Goal: Task Accomplishment & Management: Use online tool/utility

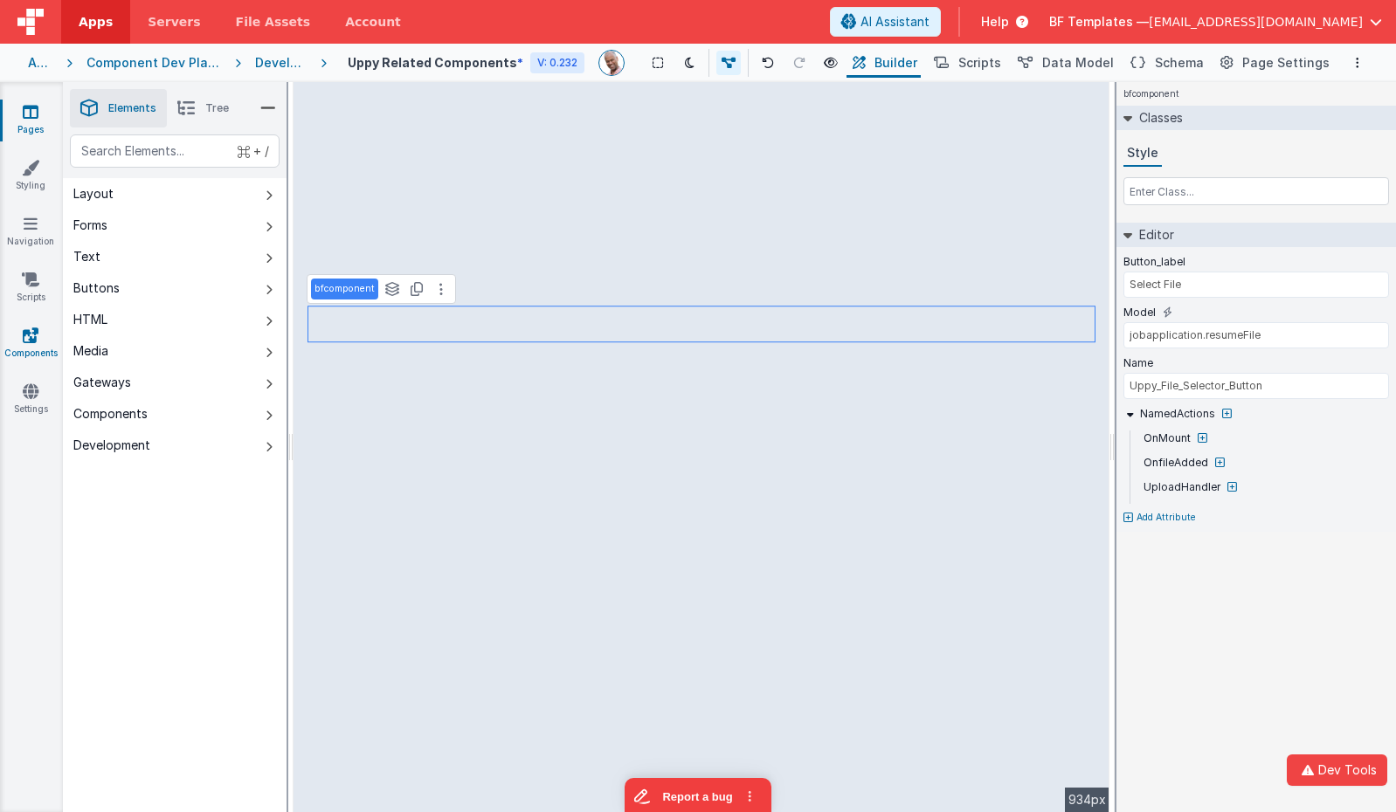
click at [23, 327] on icon at bounding box center [31, 335] width 16 height 17
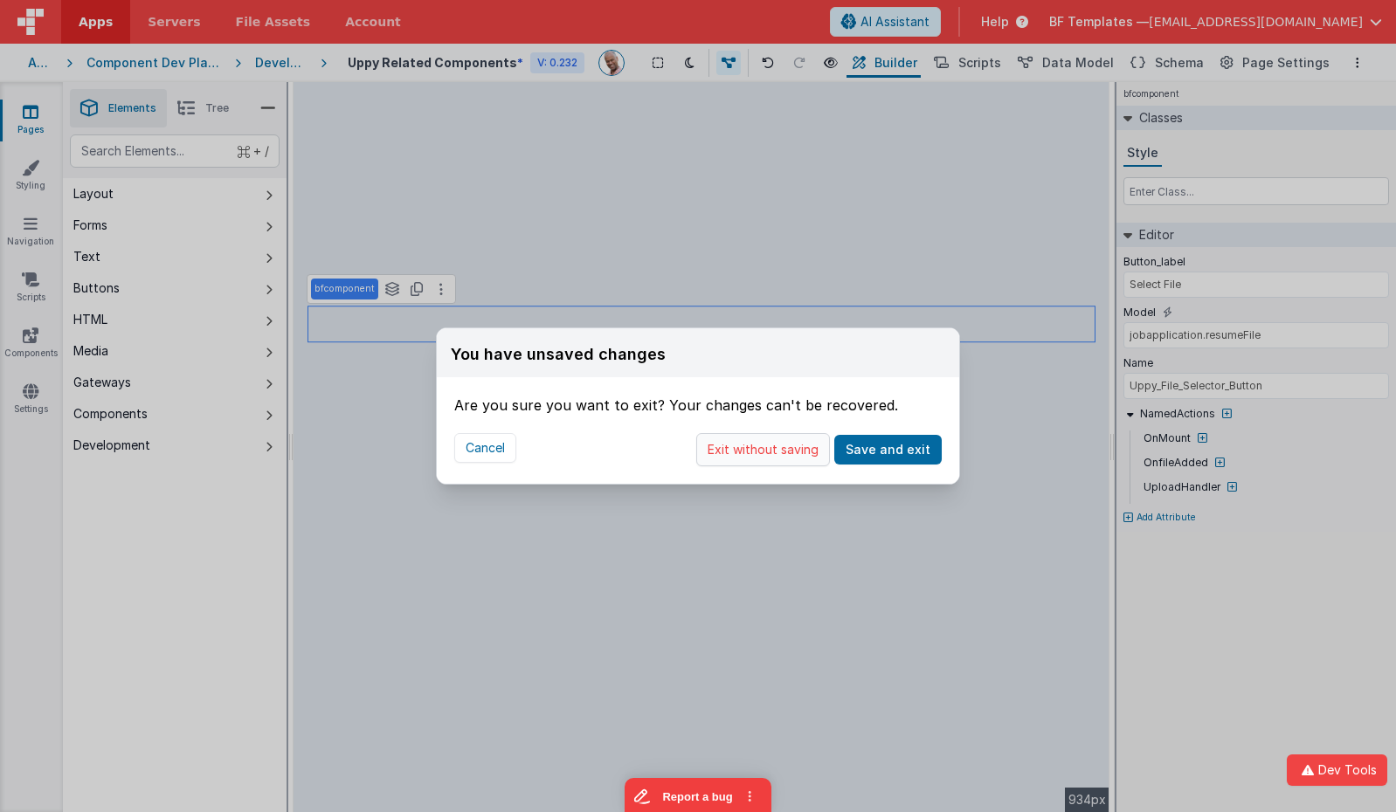
click at [744, 449] on button "Exit without saving" at bounding box center [763, 449] width 134 height 33
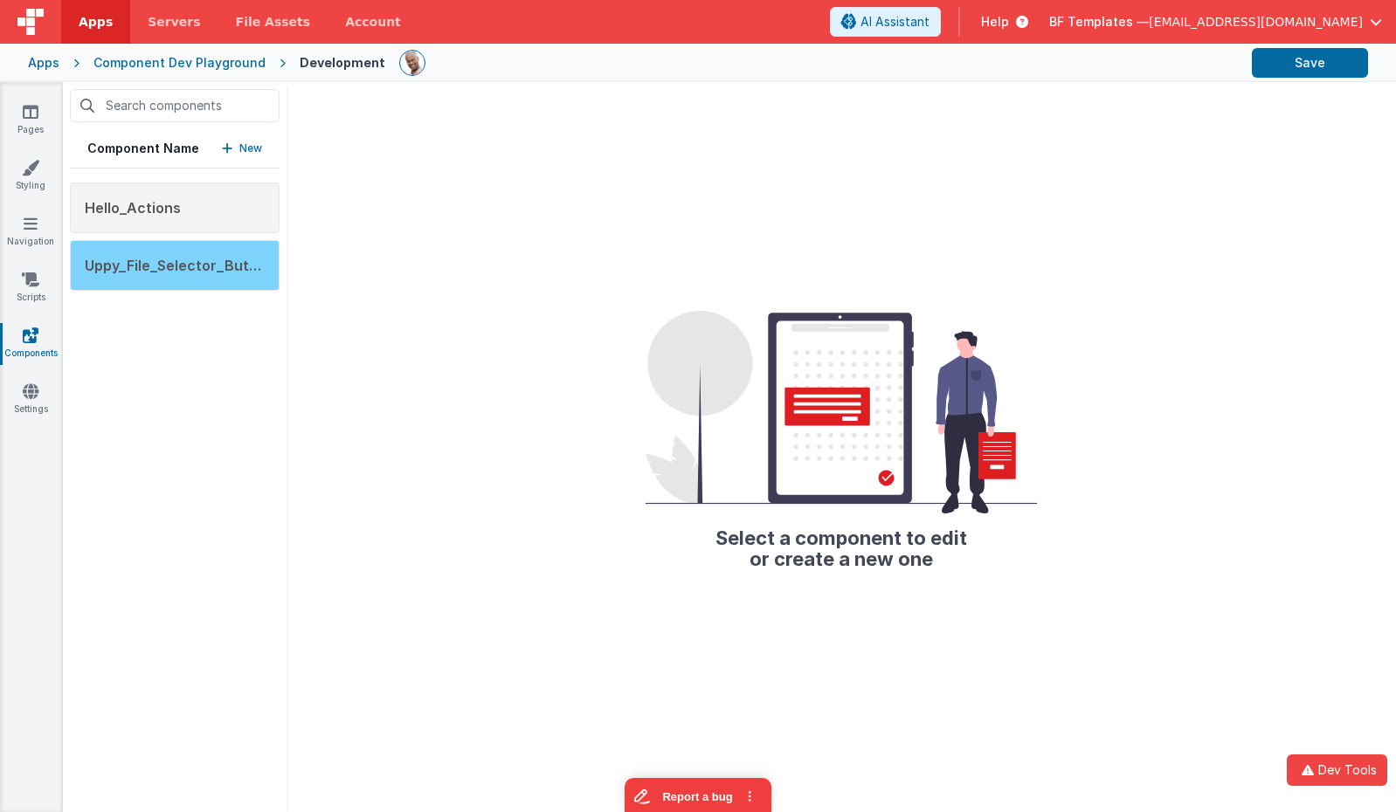
click at [256, 273] on div "Uppy_File_Selector_Button" at bounding box center [175, 265] width 210 height 51
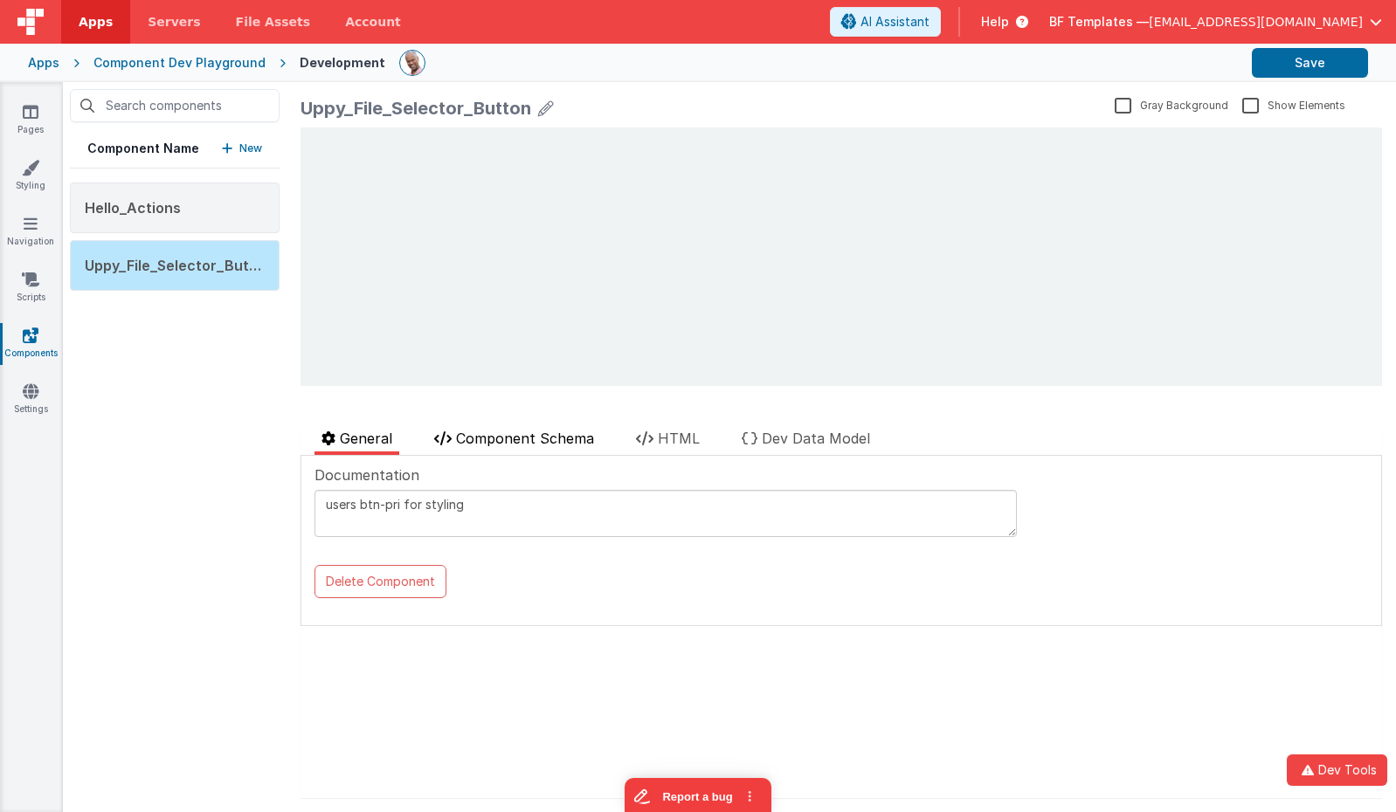
click at [519, 431] on span "Component Schema" at bounding box center [525, 438] width 138 height 17
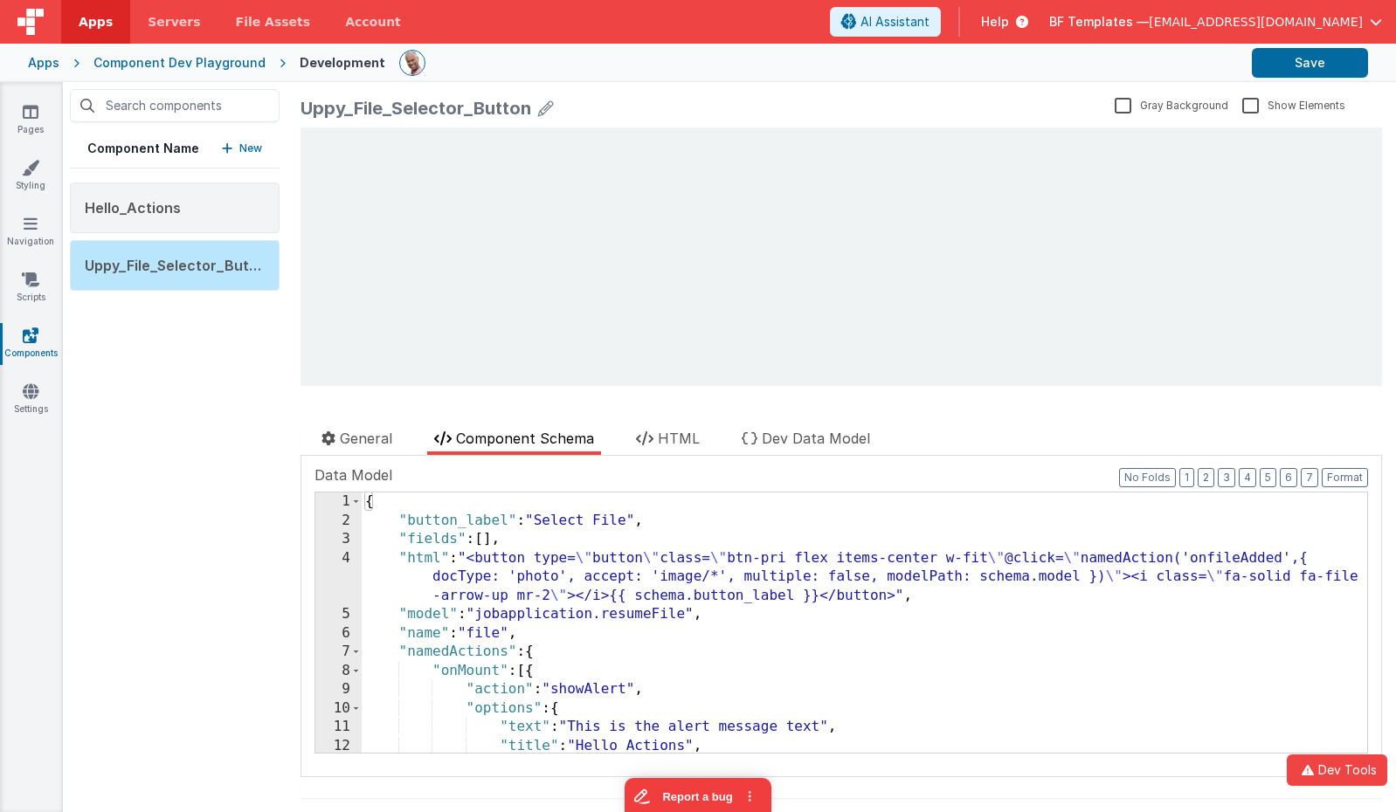
click at [555, 556] on div "{ "button_label" : "Select File" , "fields" : [ ] , "html" : "<button type= \" …" at bounding box center [865, 642] width 1006 height 298
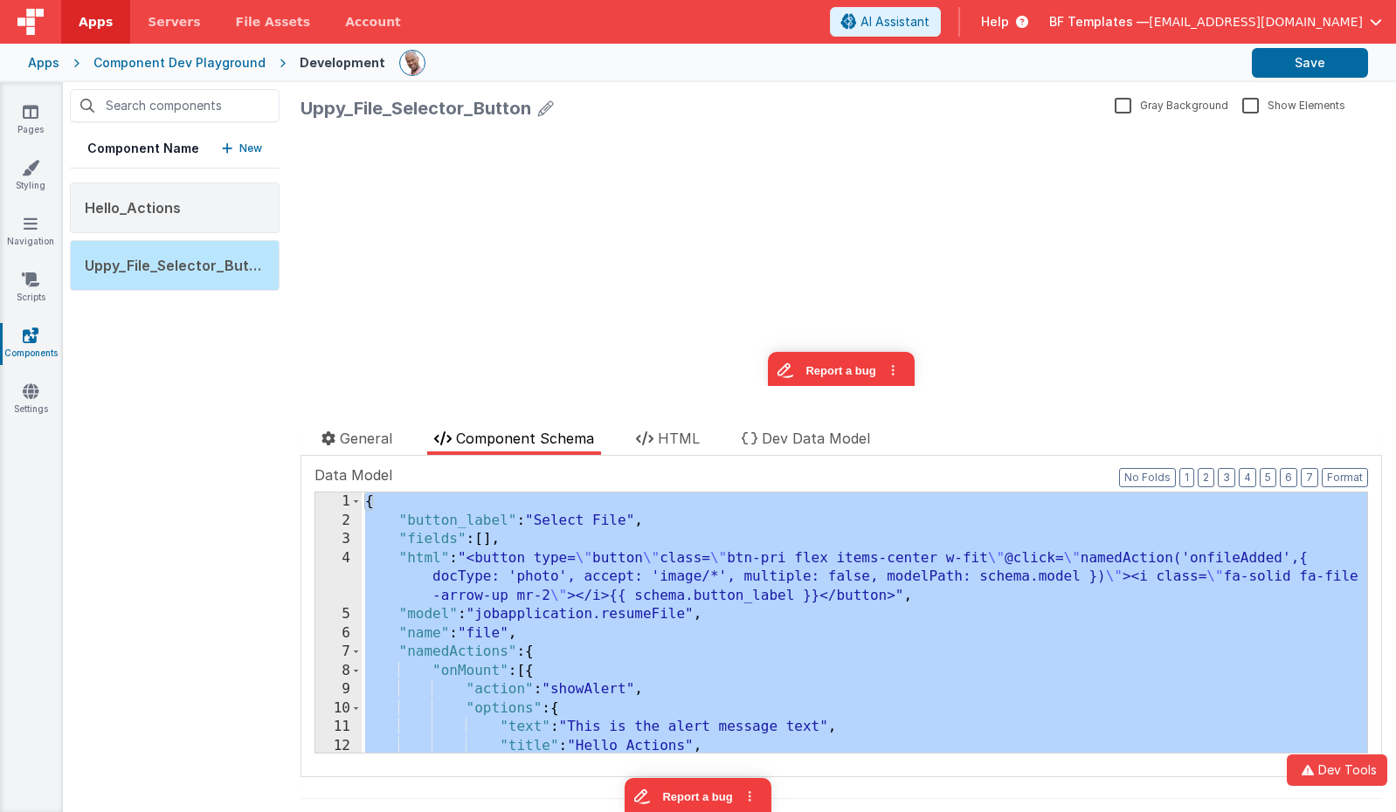
click at [595, 681] on div "{ "button_label" : "Select File" , "fields" : [ ] , "html" : "<button type= \" …" at bounding box center [865, 642] width 1006 height 298
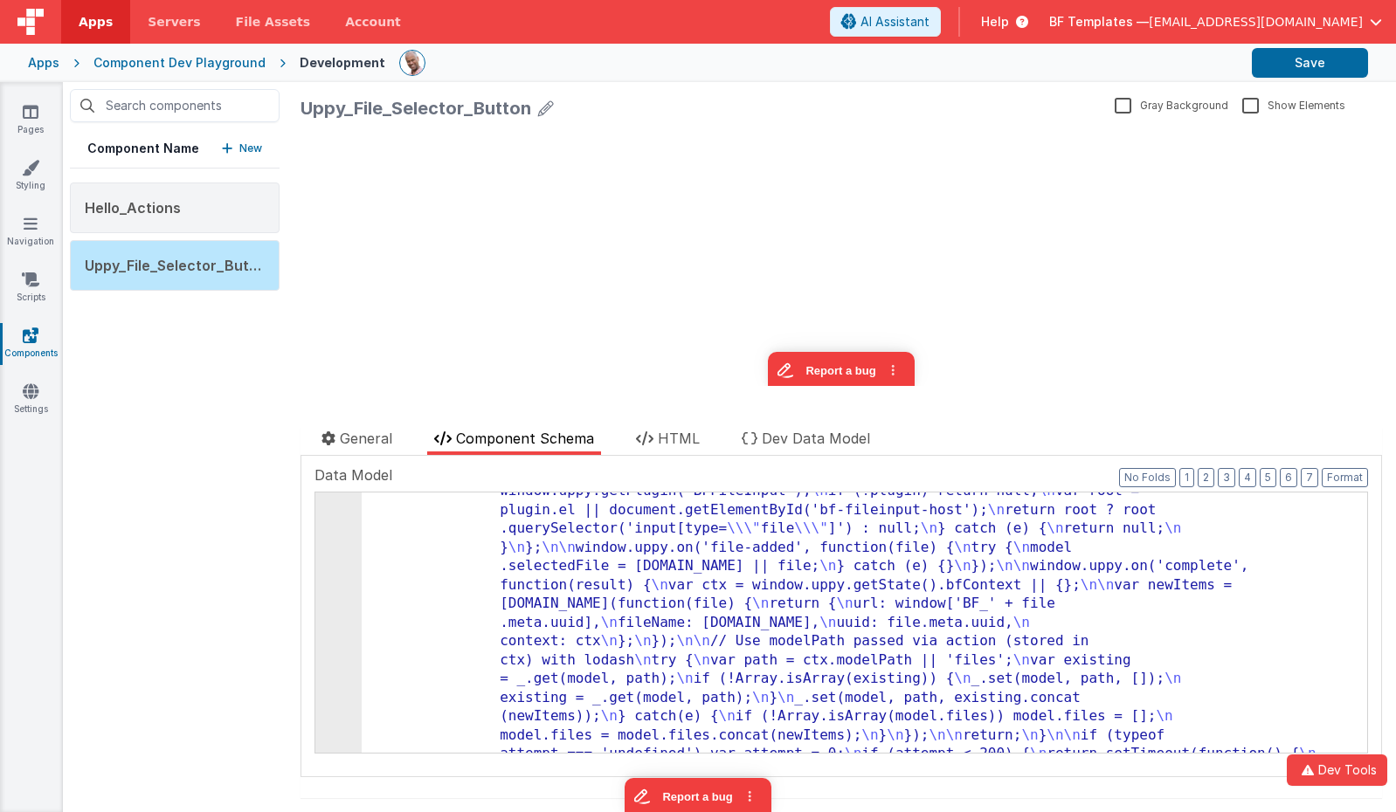
scroll to position [688, 0]
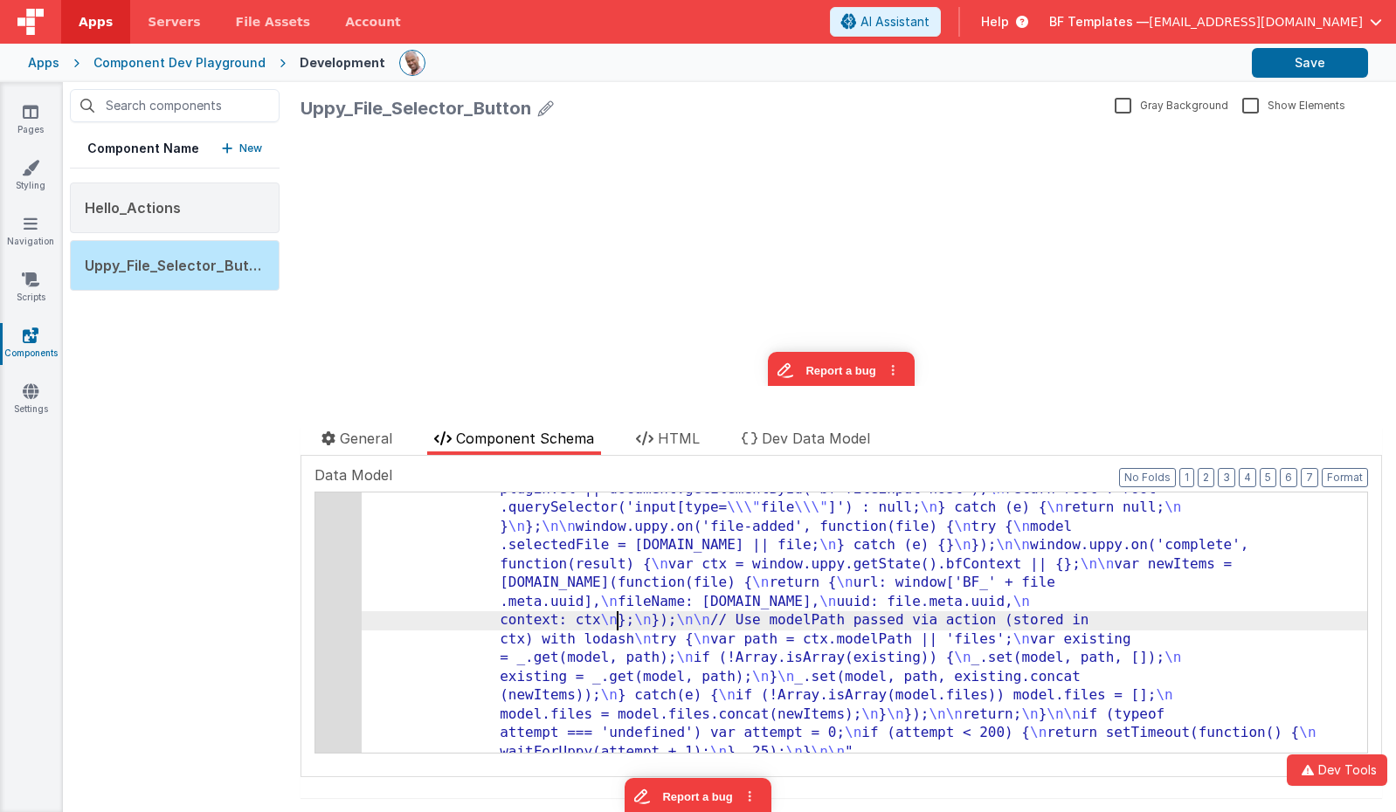
click at [328, 591] on div "17" at bounding box center [338, 452] width 46 height 620
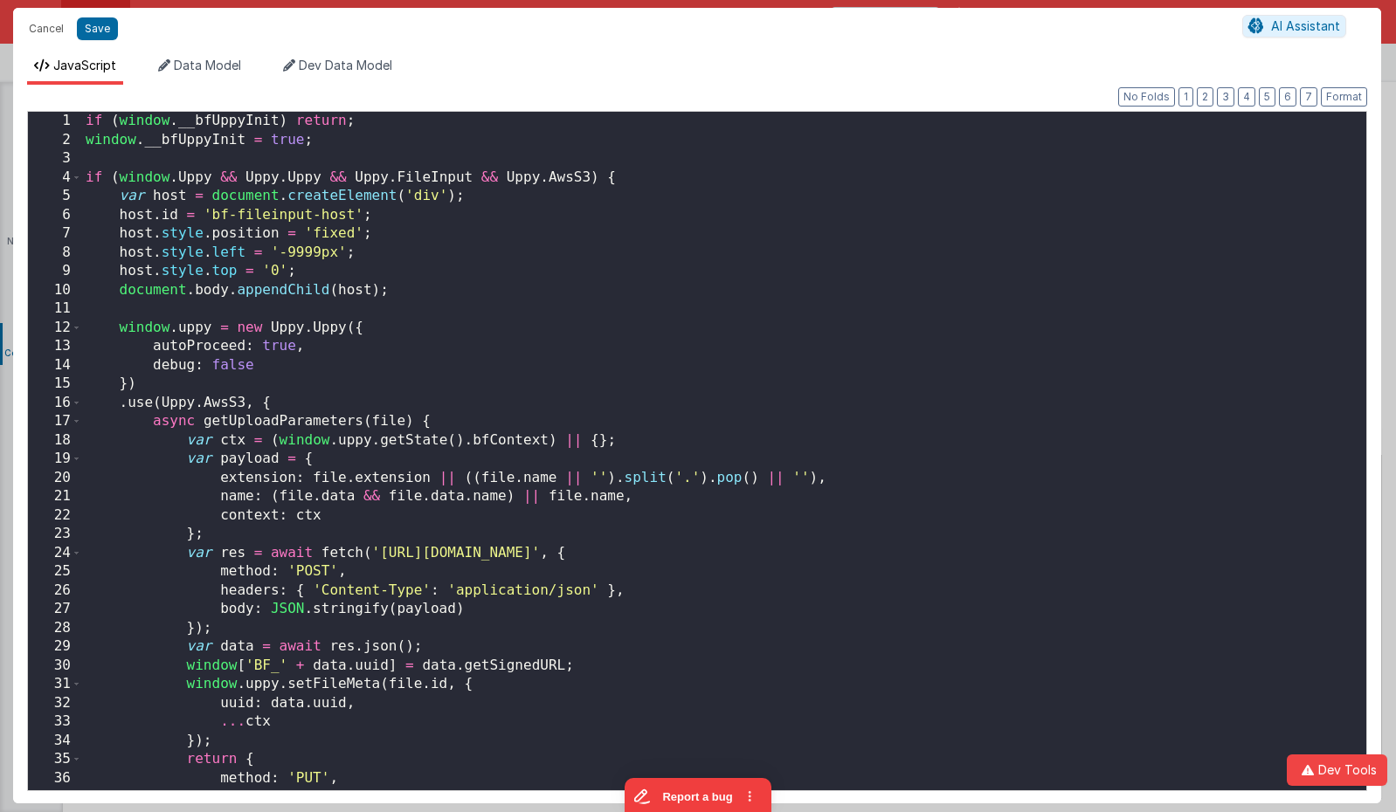
scroll to position [716, 0]
click at [340, 153] on div "if ( window . __bfUppyInit ) return ; window . __bfUppyInit = true ; if ( windo…" at bounding box center [724, 474] width 1284 height 725
click at [96, 24] on button "Save" at bounding box center [97, 28] width 41 height 23
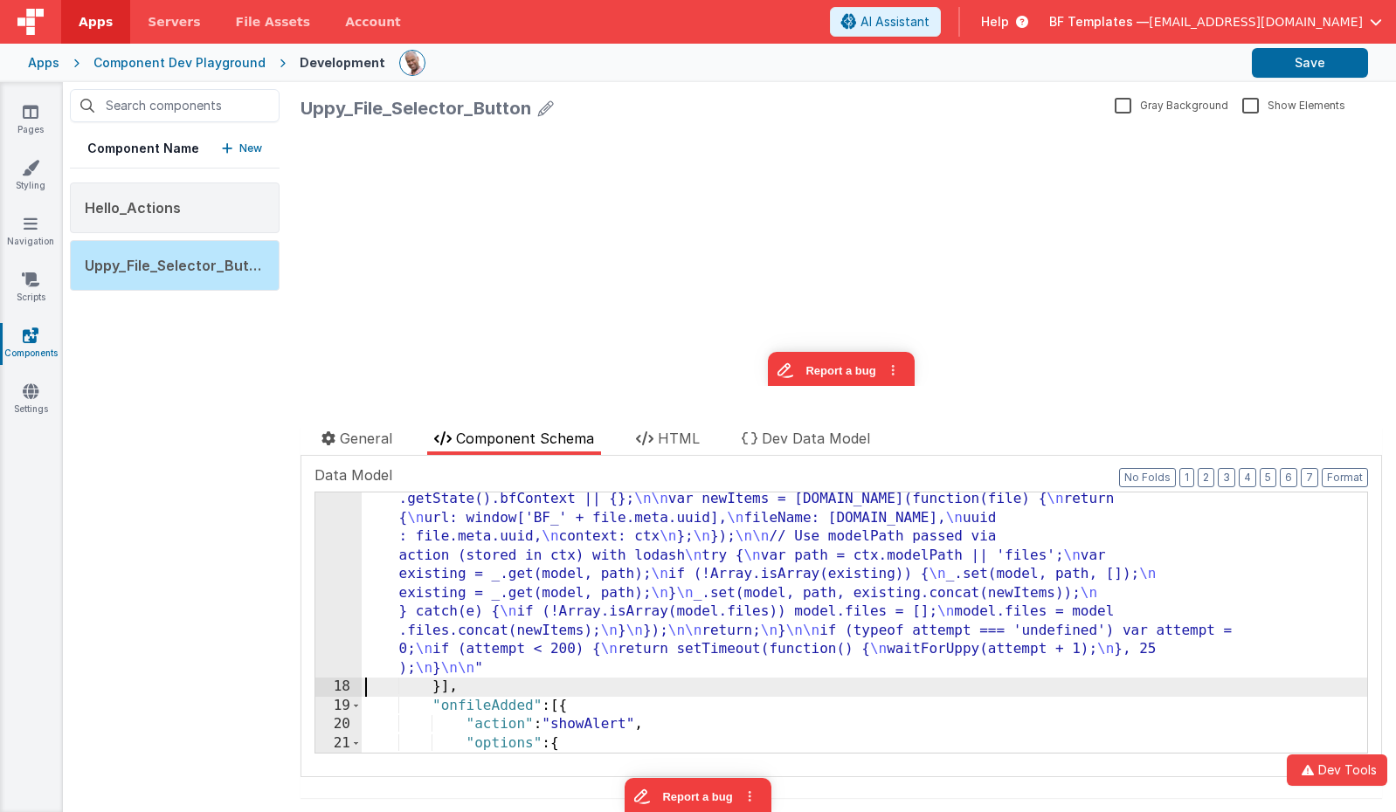
click at [341, 542] on div "17" at bounding box center [338, 395] width 46 height 563
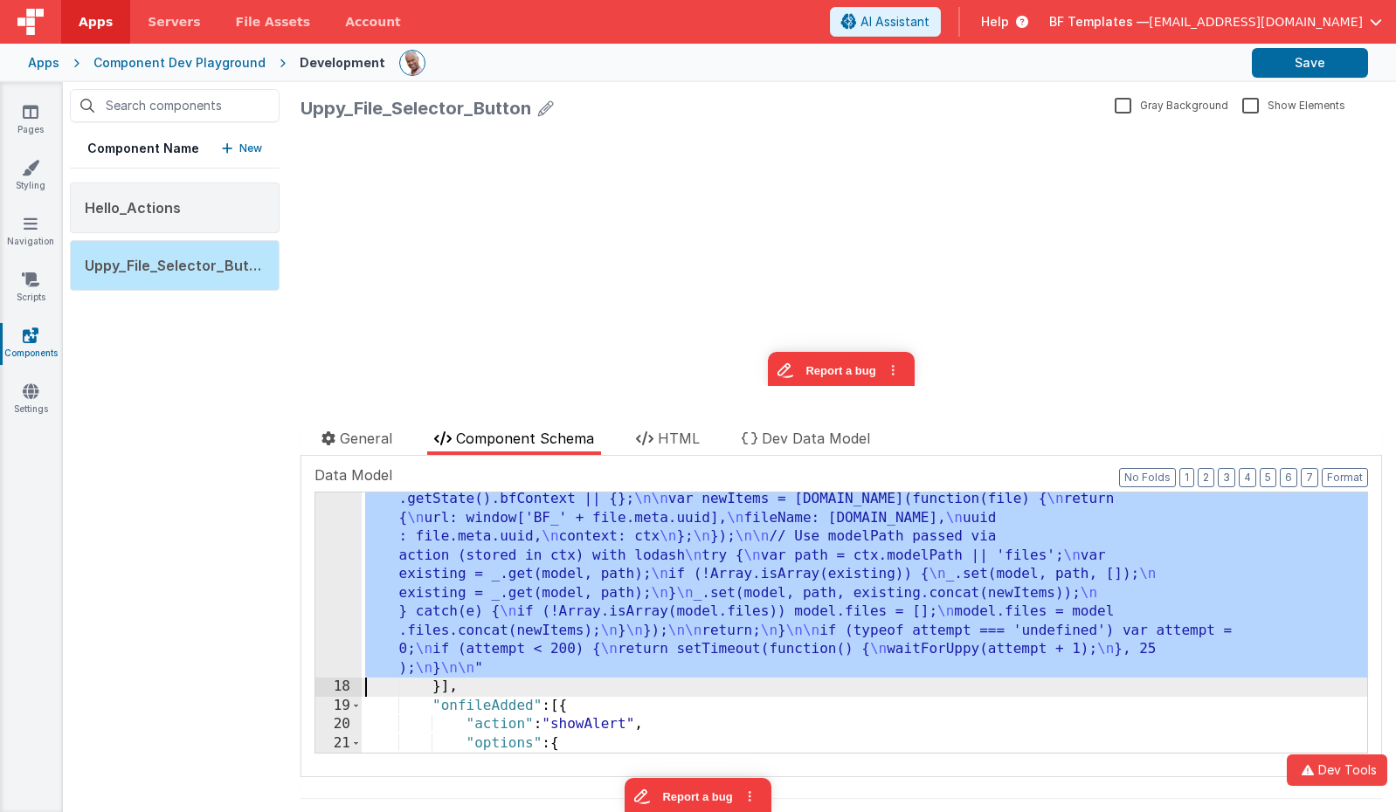
click at [340, 542] on div "17" at bounding box center [338, 395] width 46 height 563
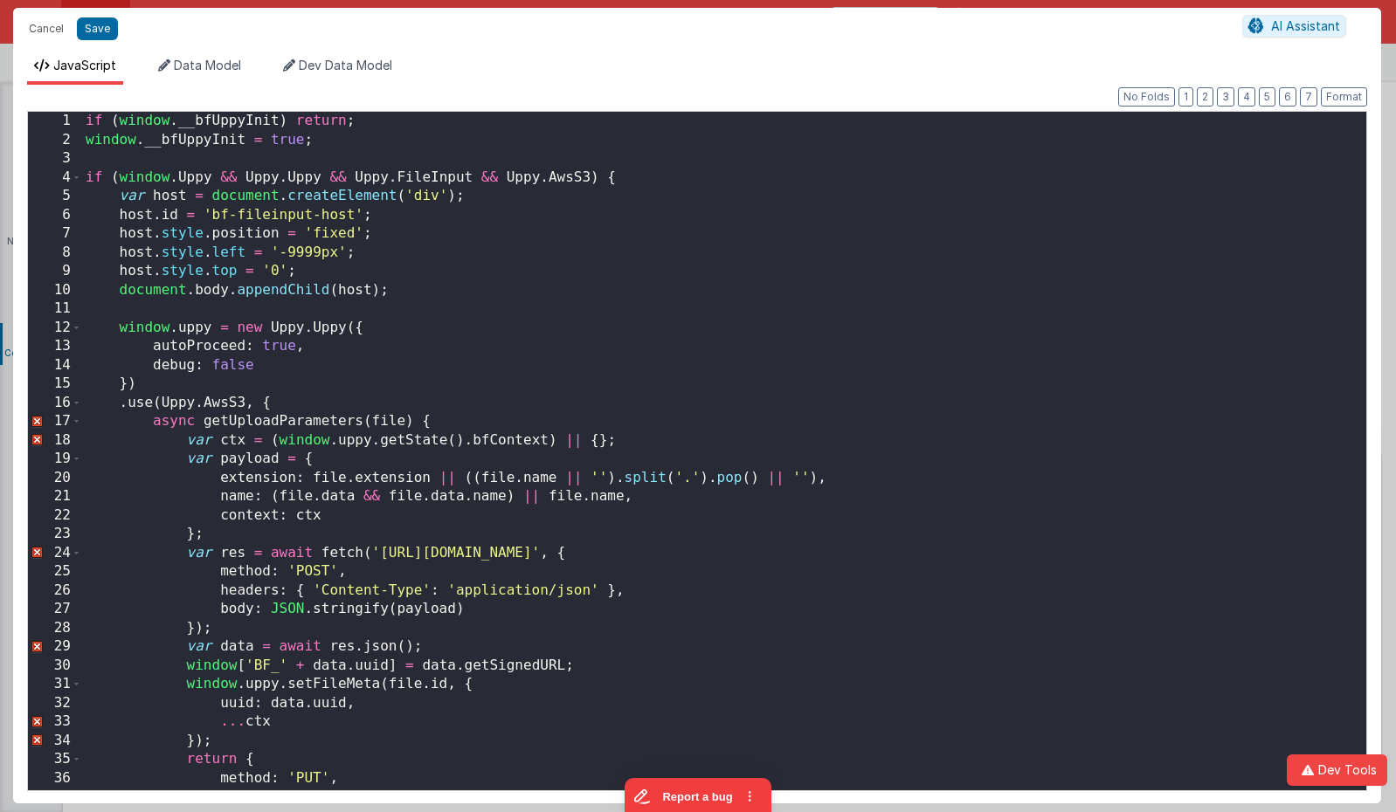
click at [336, 151] on div "if ( window . __bfUppyInit ) return ; window . __bfUppyInit = true ; if ( windo…" at bounding box center [724, 470] width 1284 height 716
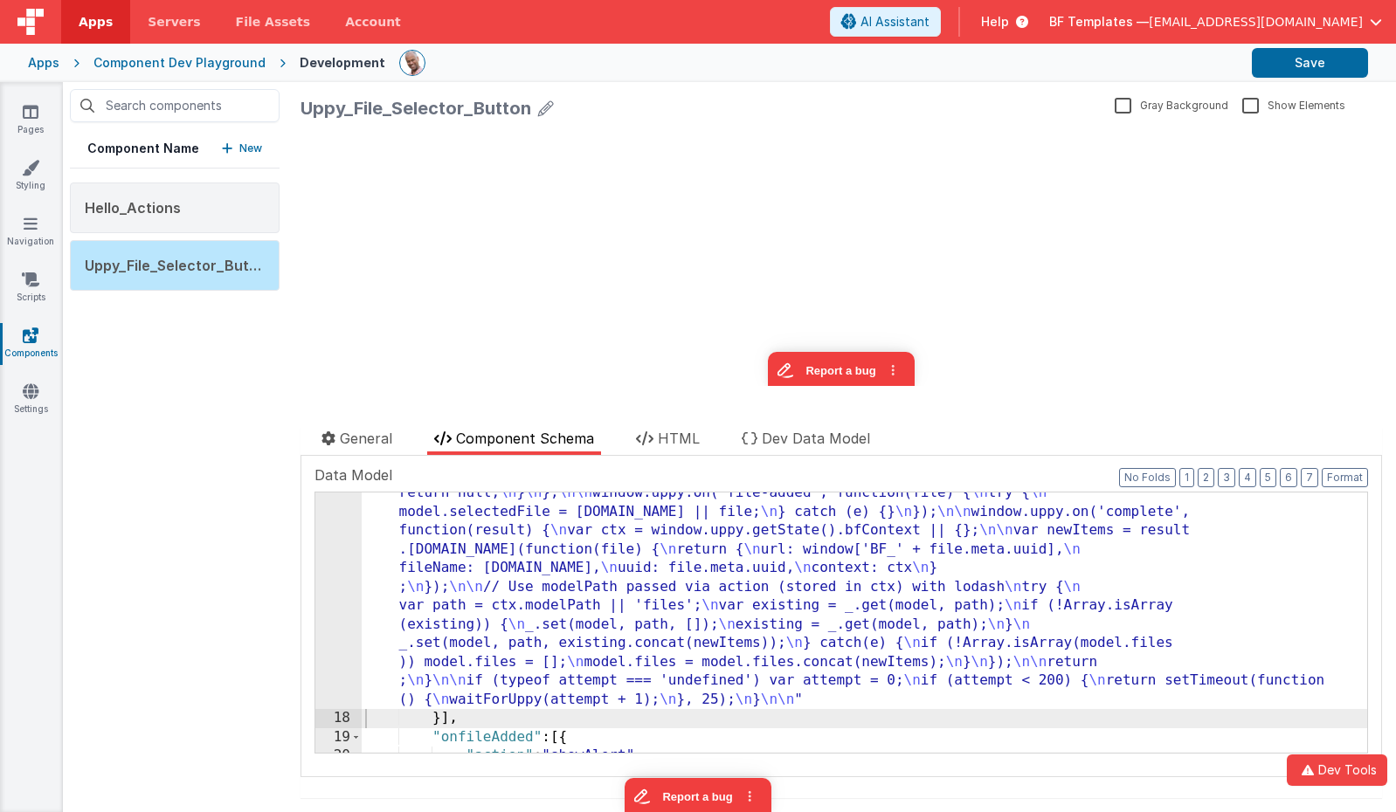
scroll to position [667, 0]
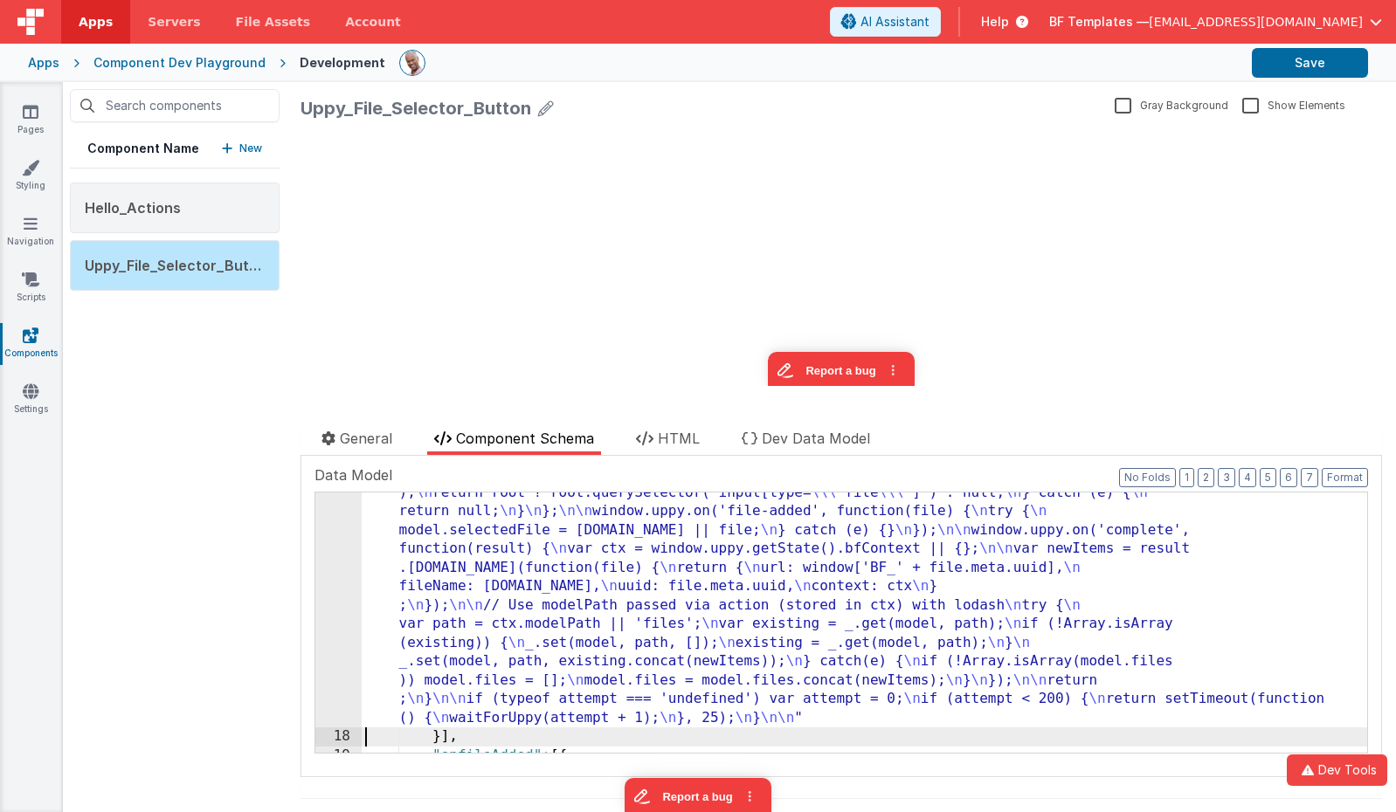
click at [342, 536] on div "17" at bounding box center [338, 445] width 46 height 563
click at [341, 536] on div "17" at bounding box center [338, 445] width 46 height 563
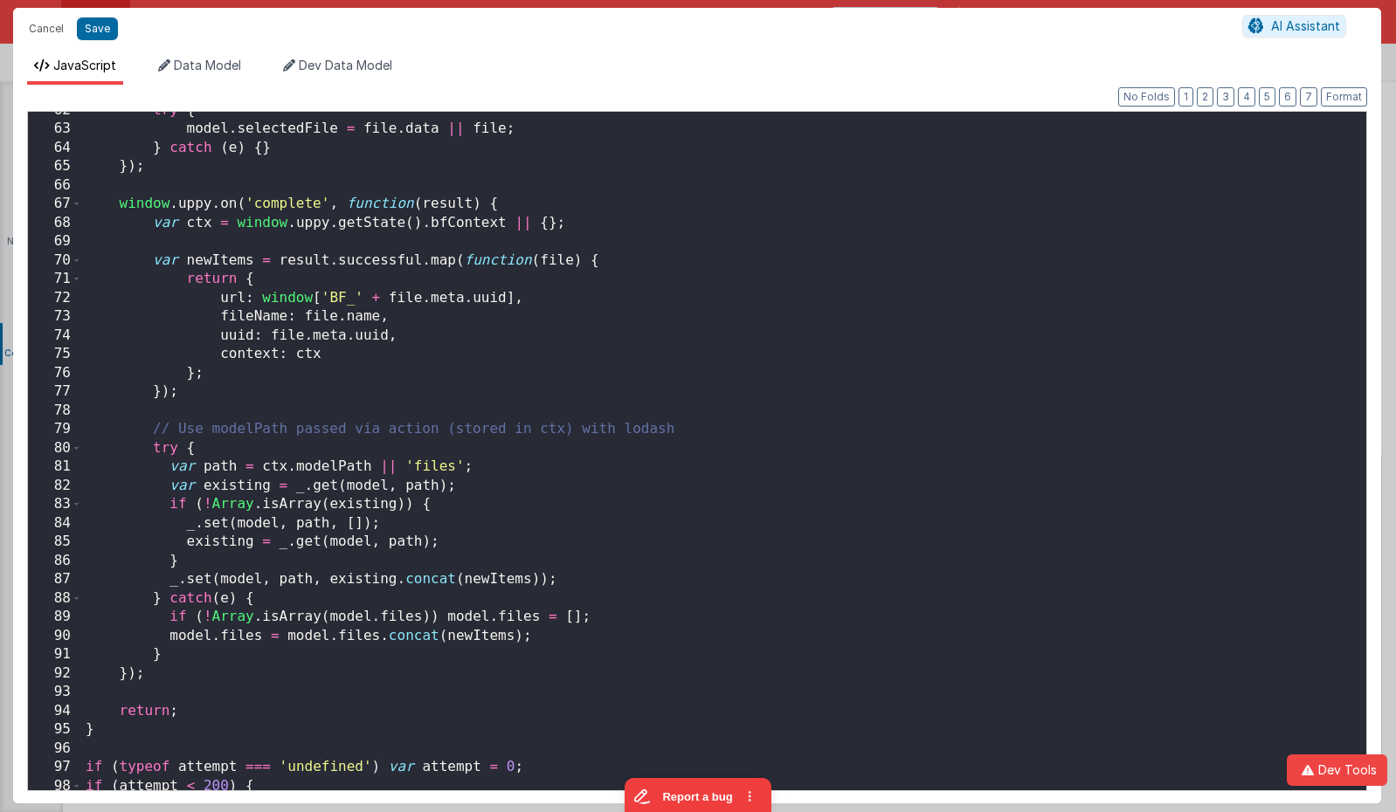
scroll to position [1158, 0]
click at [1229, 96] on button "3" at bounding box center [1225, 96] width 17 height 19
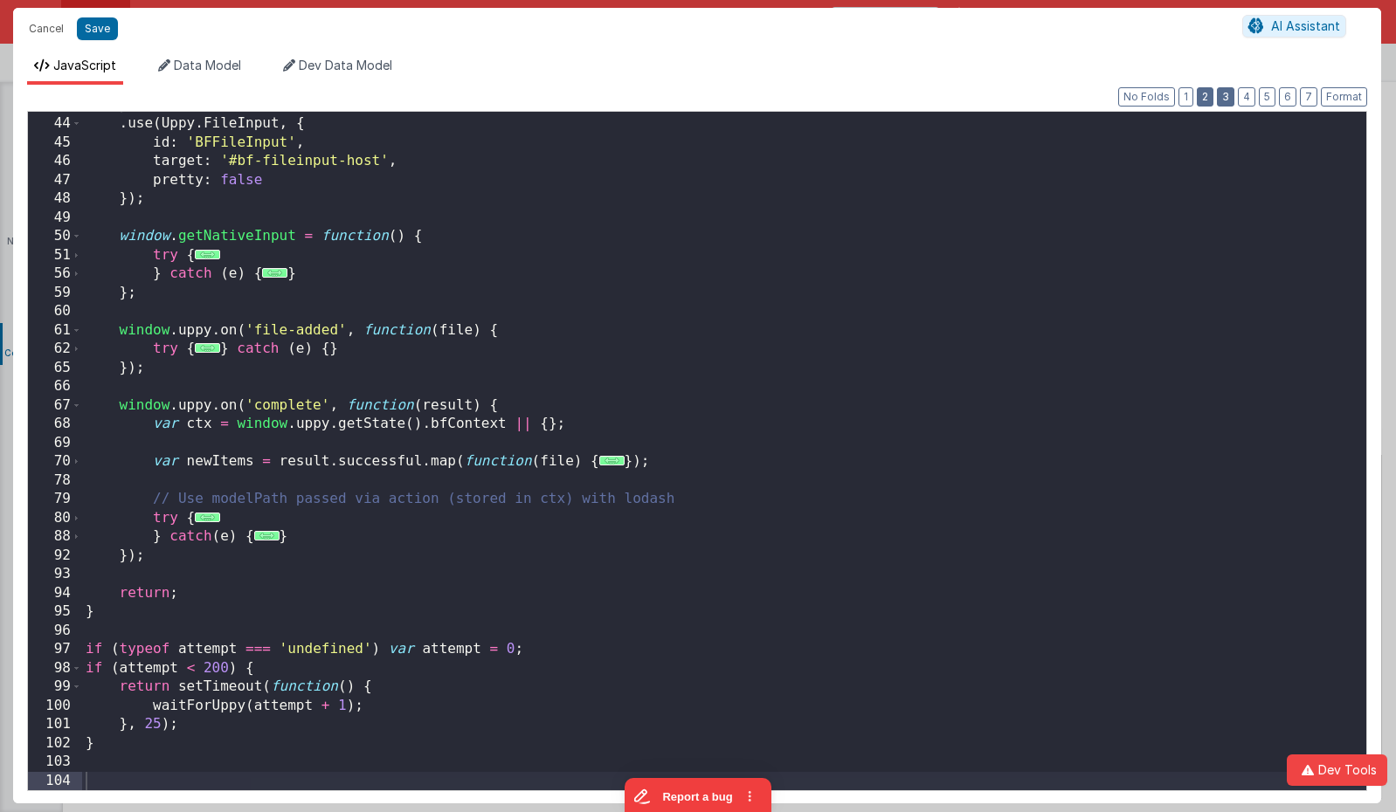
scroll to position [354, 0]
click at [1203, 96] on button "2" at bounding box center [1205, 96] width 17 height 19
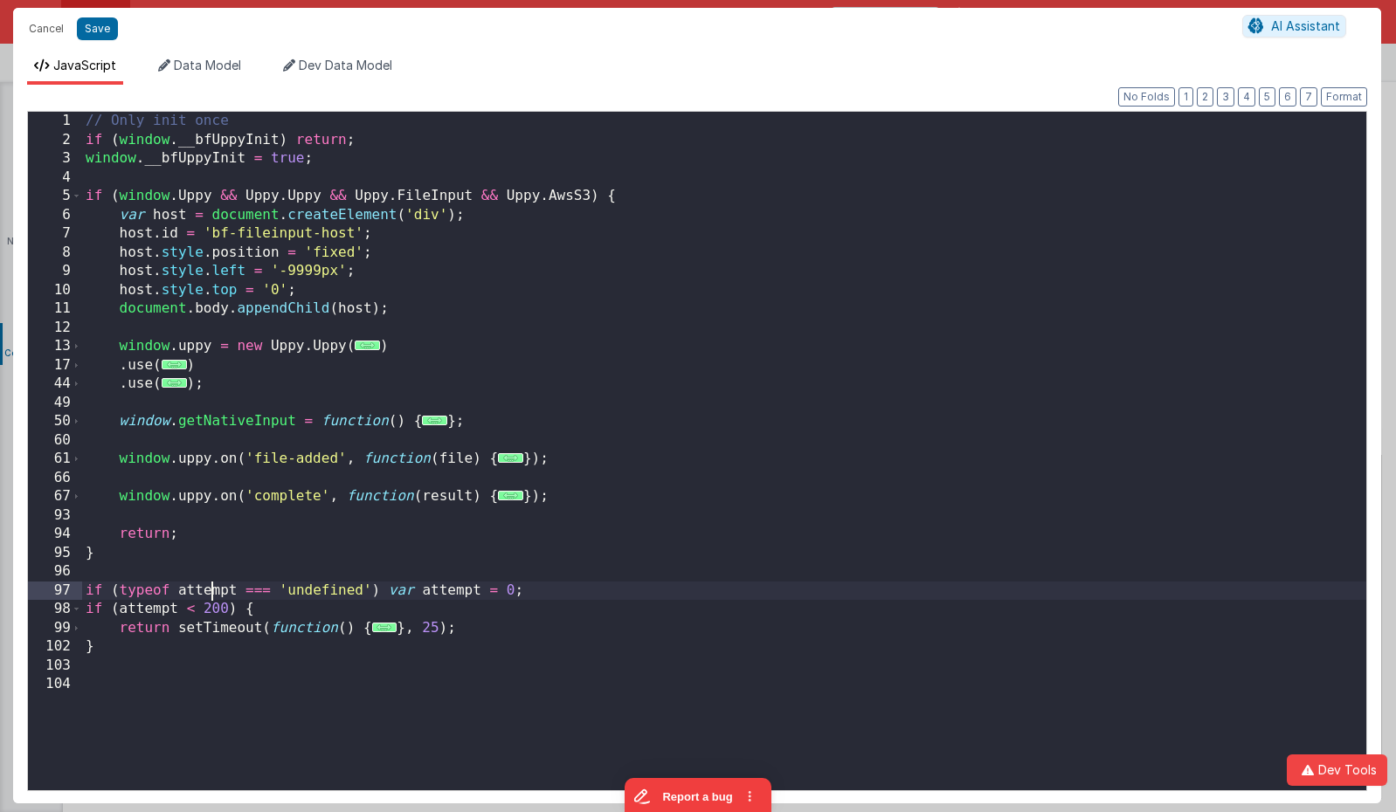
click at [211, 589] on div "// Only init once if ( window . __bfUppyInit ) return ; window . __bfUppyInit =…" at bounding box center [724, 470] width 1284 height 716
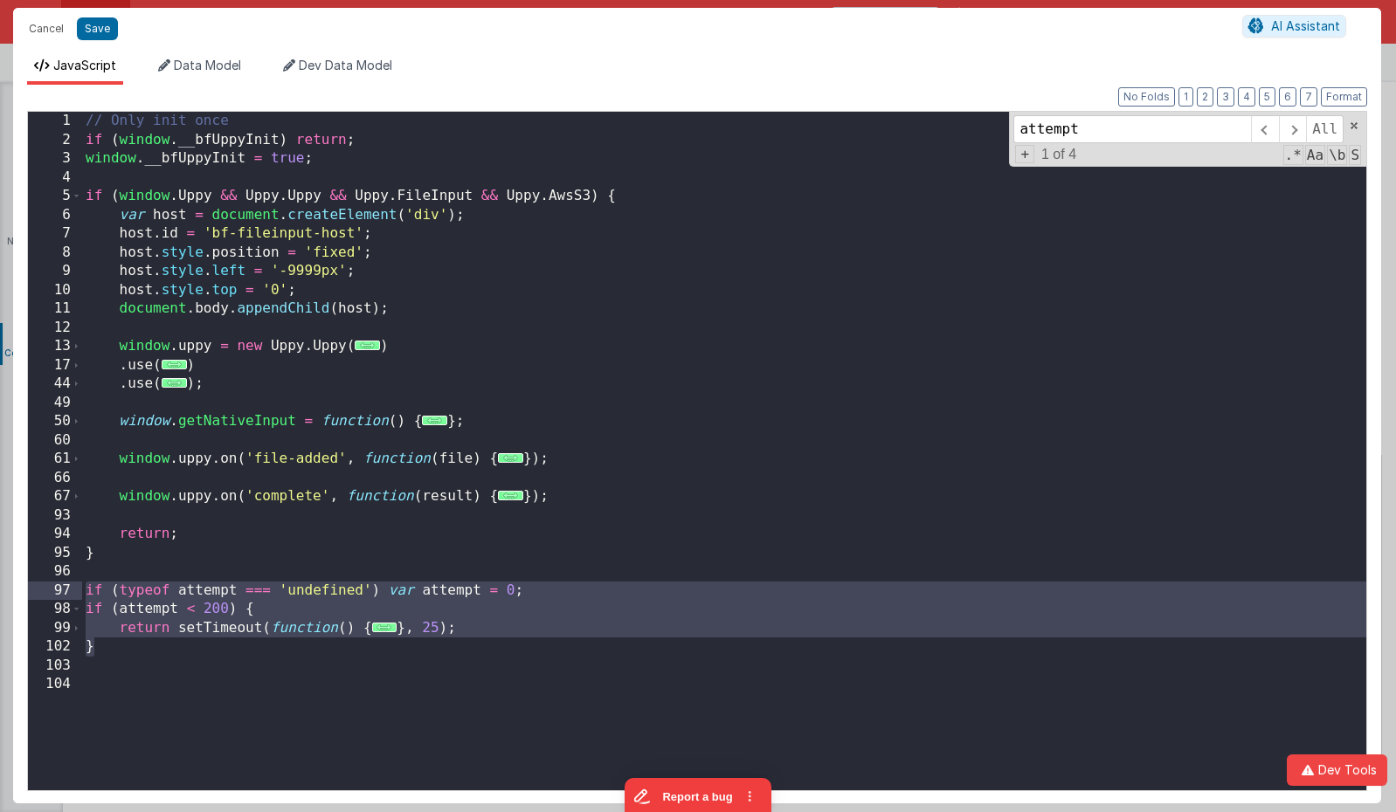
drag, startPoint x: 181, startPoint y: 648, endPoint x: 59, endPoint y: 590, distance: 134.8
click at [59, 590] on div "1 2 3 4 5 6 7 8 9 10 11 12 13 17 44 49 50 60 61 66 67 93 94 95 96 97 98 99 102 …" at bounding box center [697, 451] width 1340 height 681
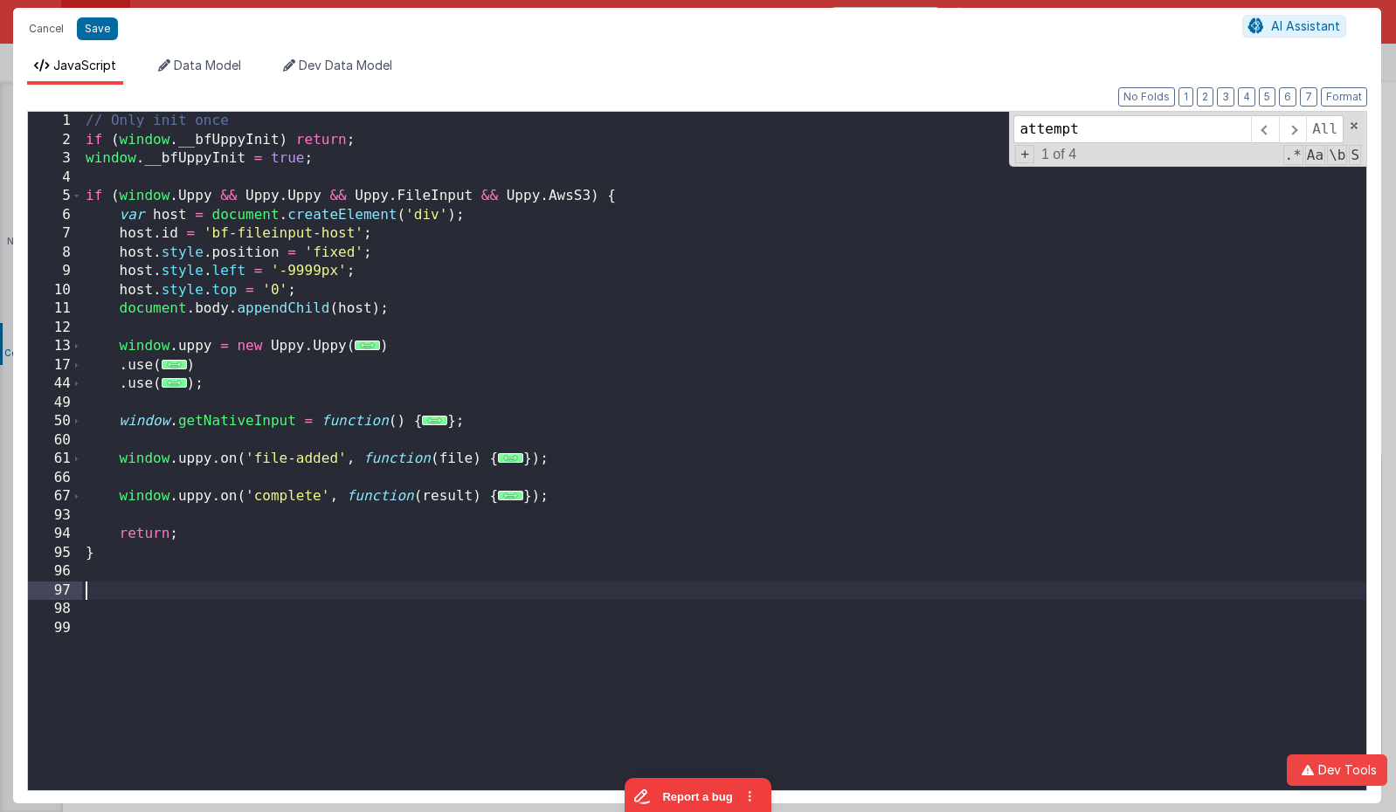
click at [273, 419] on div "// Only init once if ( window . __bfUppyInit ) return ; window . __bfUppyInit =…" at bounding box center [724, 470] width 1284 height 716
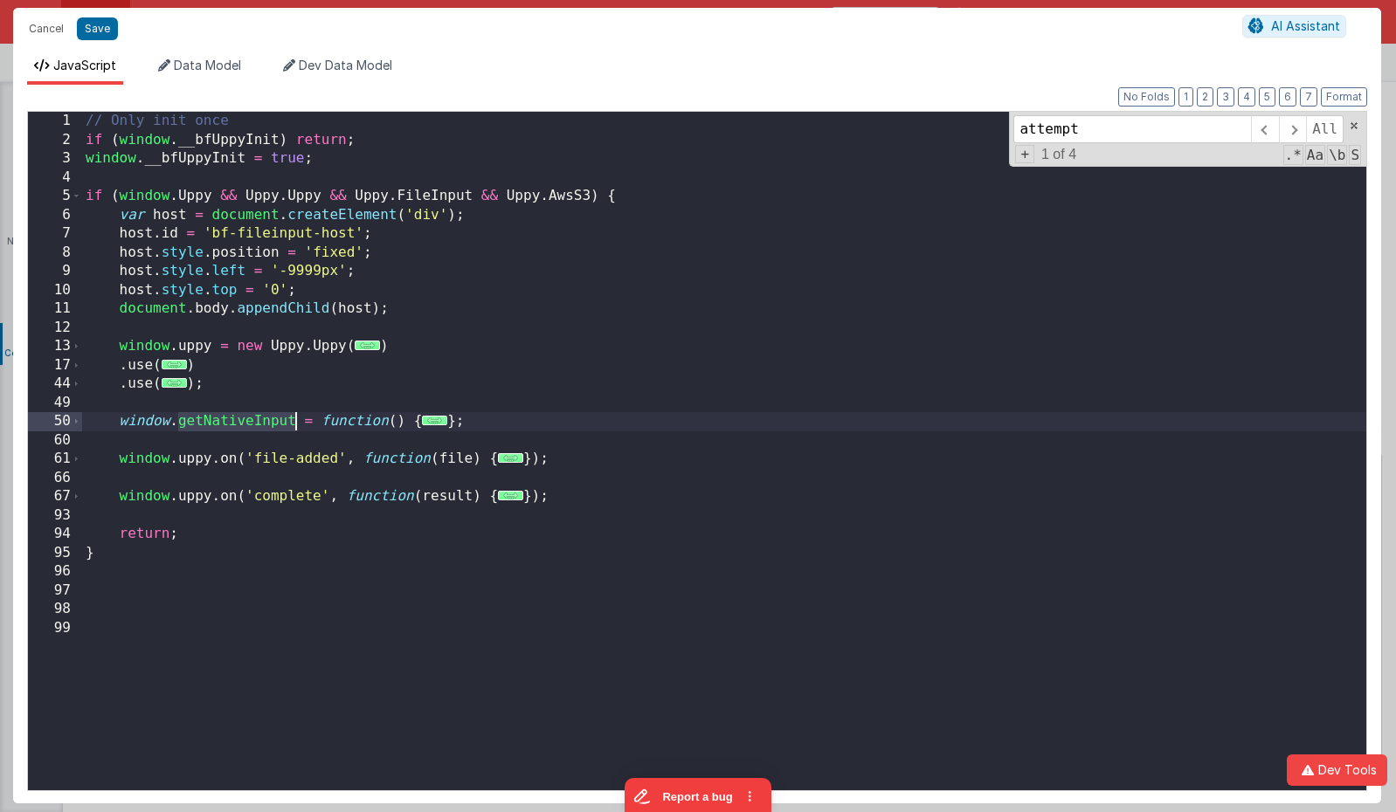
click at [273, 419] on div "// Only init once if ( window . __bfUppyInit ) return ; window . __bfUppyInit =…" at bounding box center [724, 470] width 1284 height 716
type input "getNativeInput"
click at [442, 423] on span "..." at bounding box center [434, 421] width 25 height 10
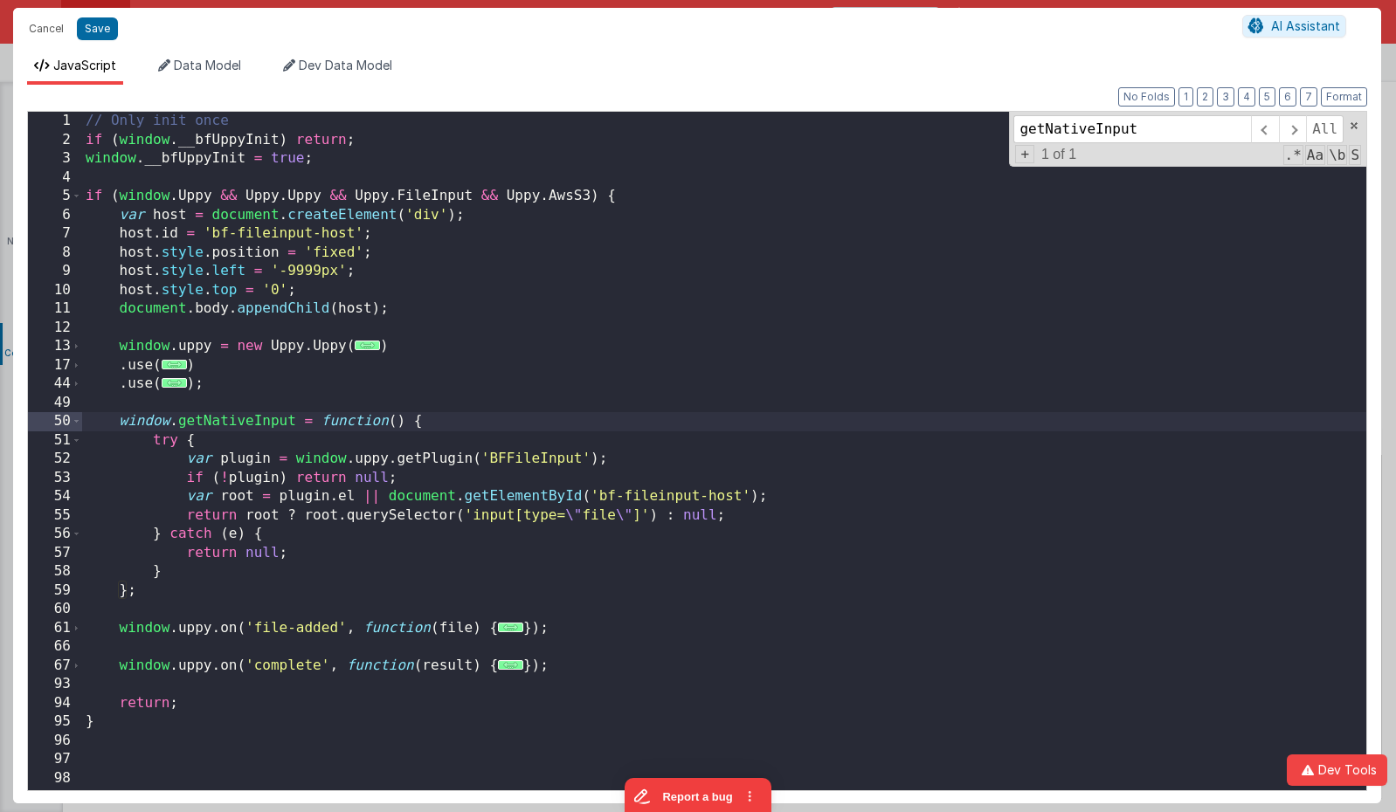
click at [250, 424] on div "// Only init once if ( window . __bfUppyInit ) return ; window . __bfUppyInit =…" at bounding box center [724, 470] width 1284 height 716
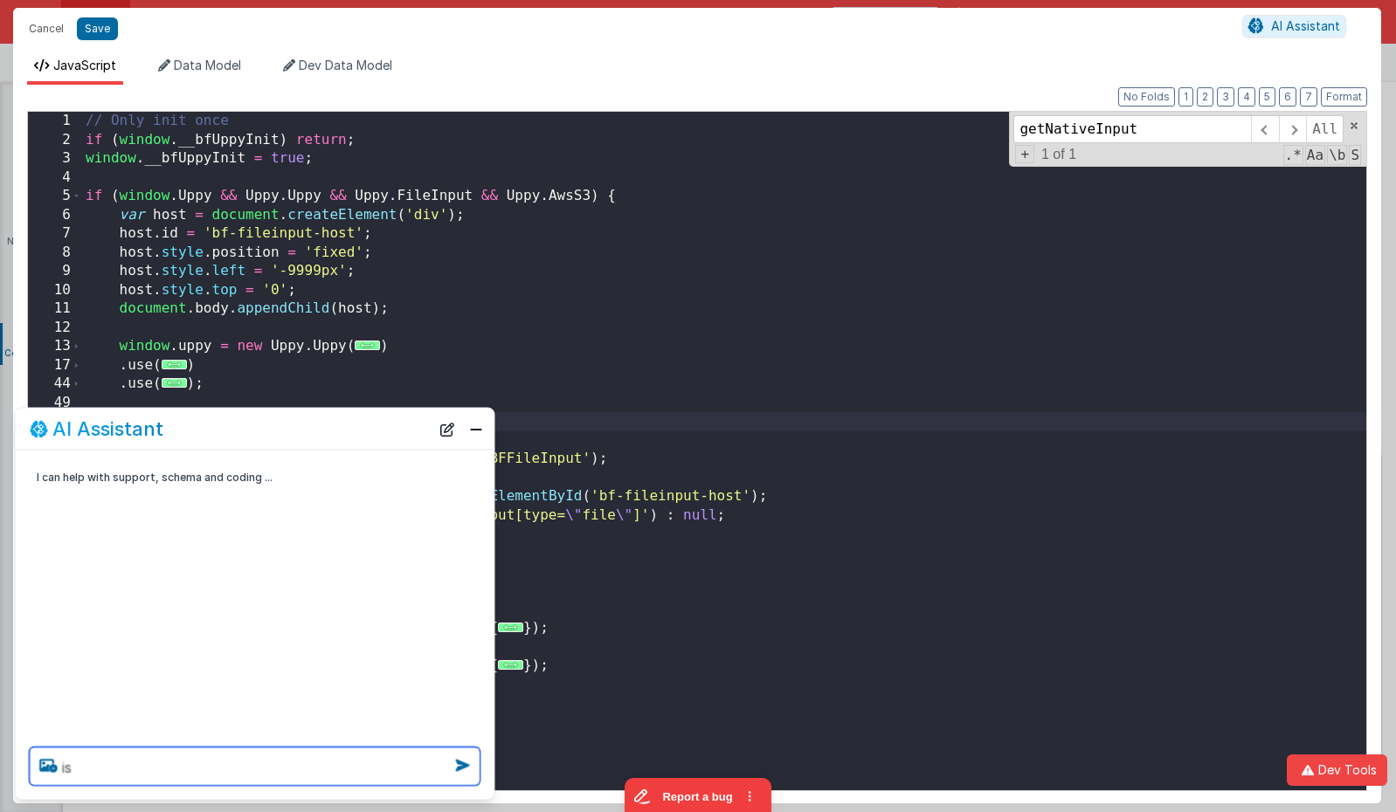
paste textarea "getNativeInput"
type textarea "is getNativeInput needed in this uppy upload"
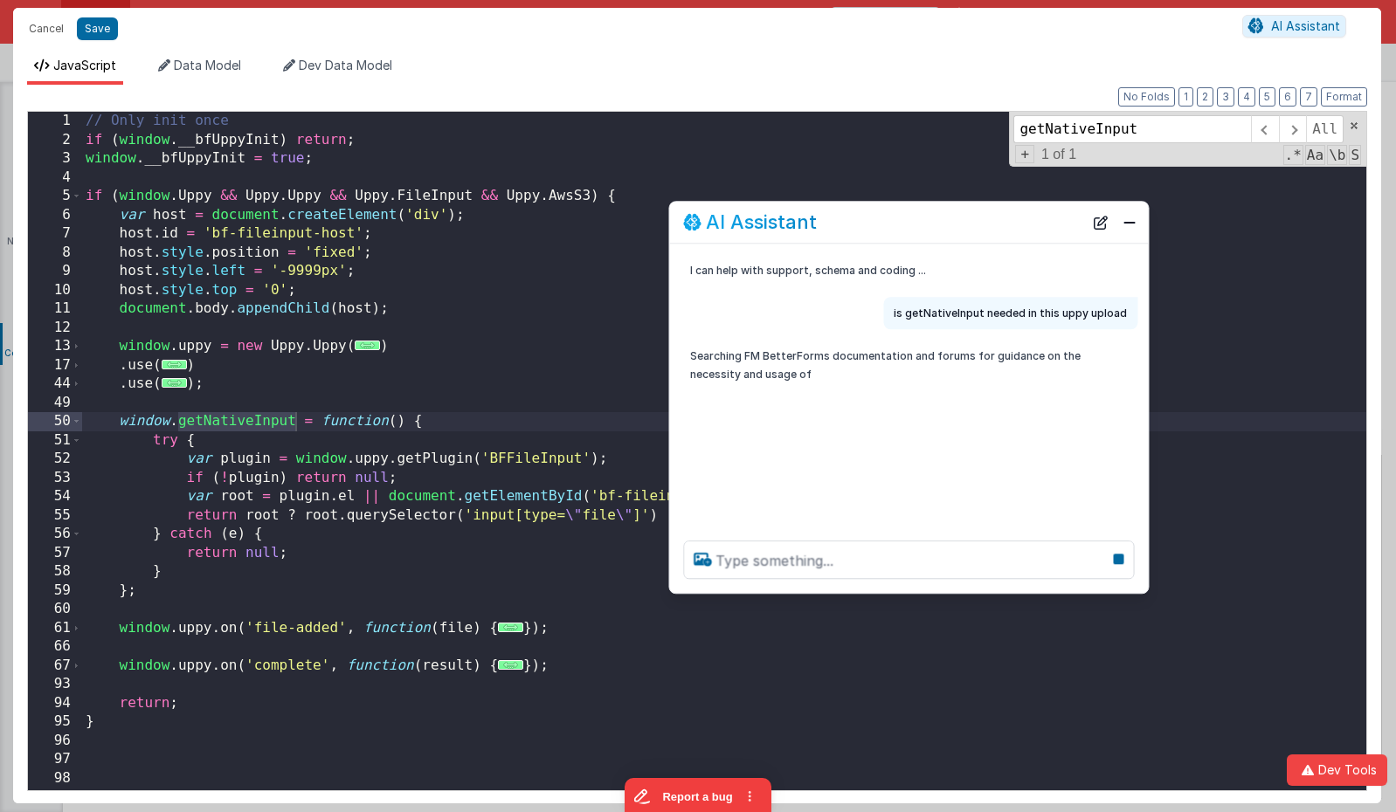
drag, startPoint x: 272, startPoint y: 443, endPoint x: 925, endPoint y: 233, distance: 686.3
click at [925, 233] on div "AI Assistant" at bounding box center [908, 222] width 479 height 41
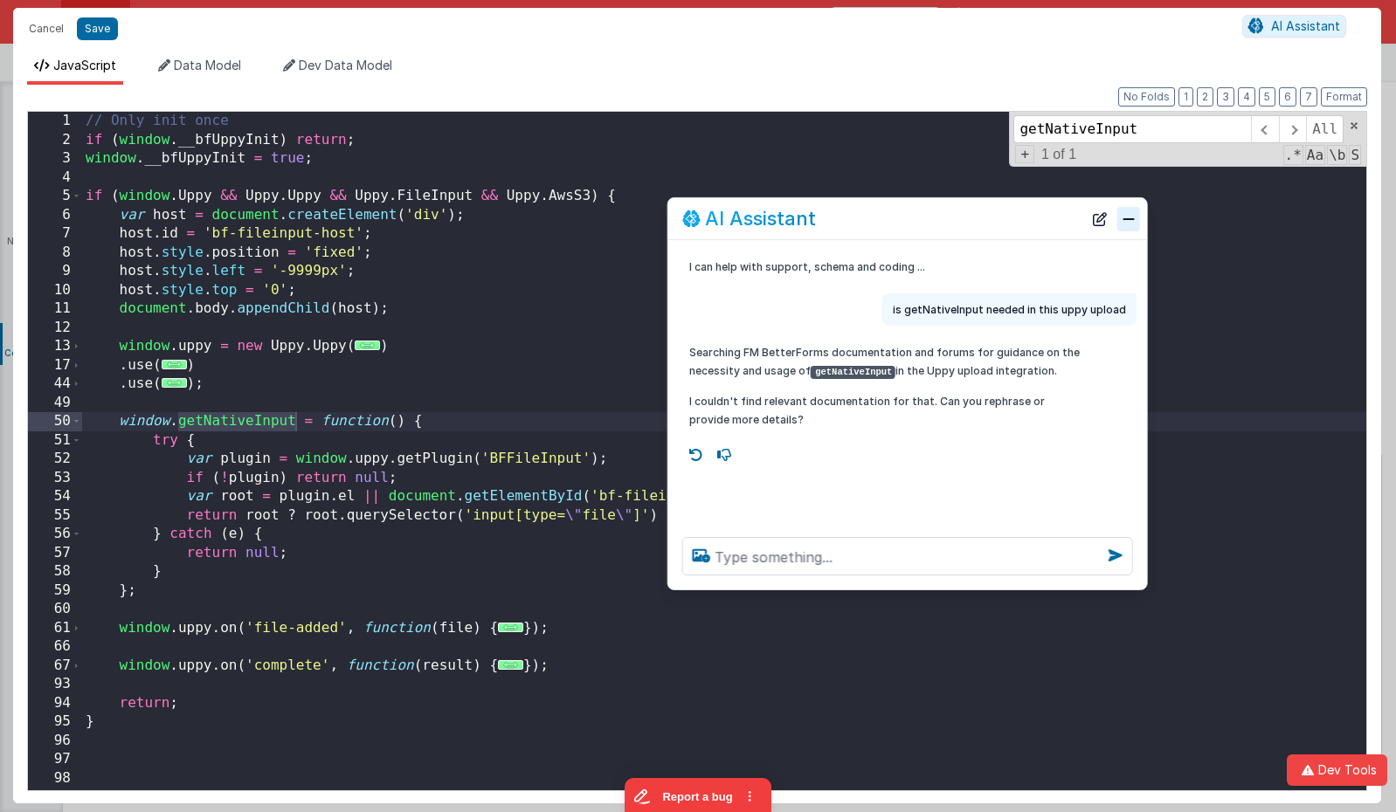
click at [1132, 225] on button "Close" at bounding box center [1128, 218] width 23 height 24
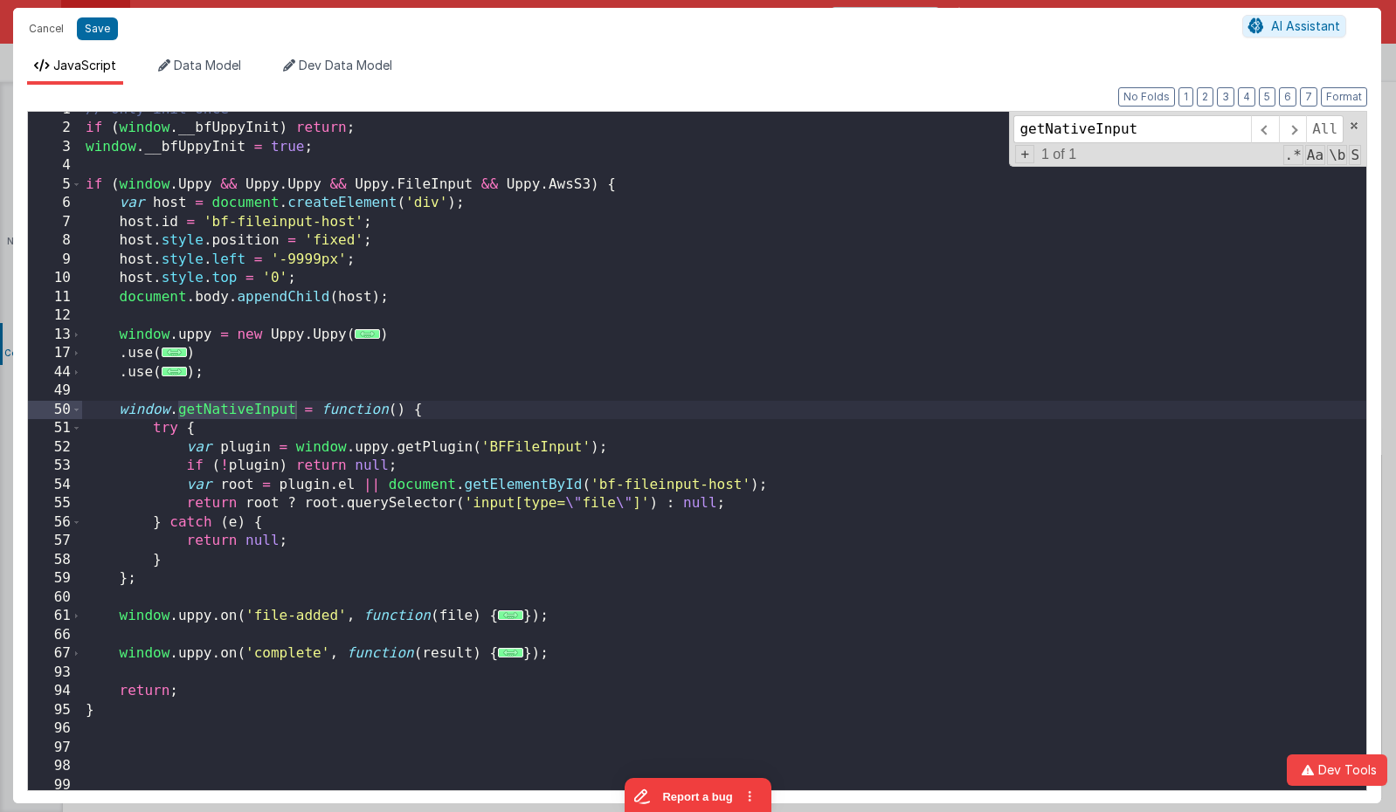
scroll to position [11, 0]
click at [94, 31] on button "Save" at bounding box center [97, 28] width 41 height 23
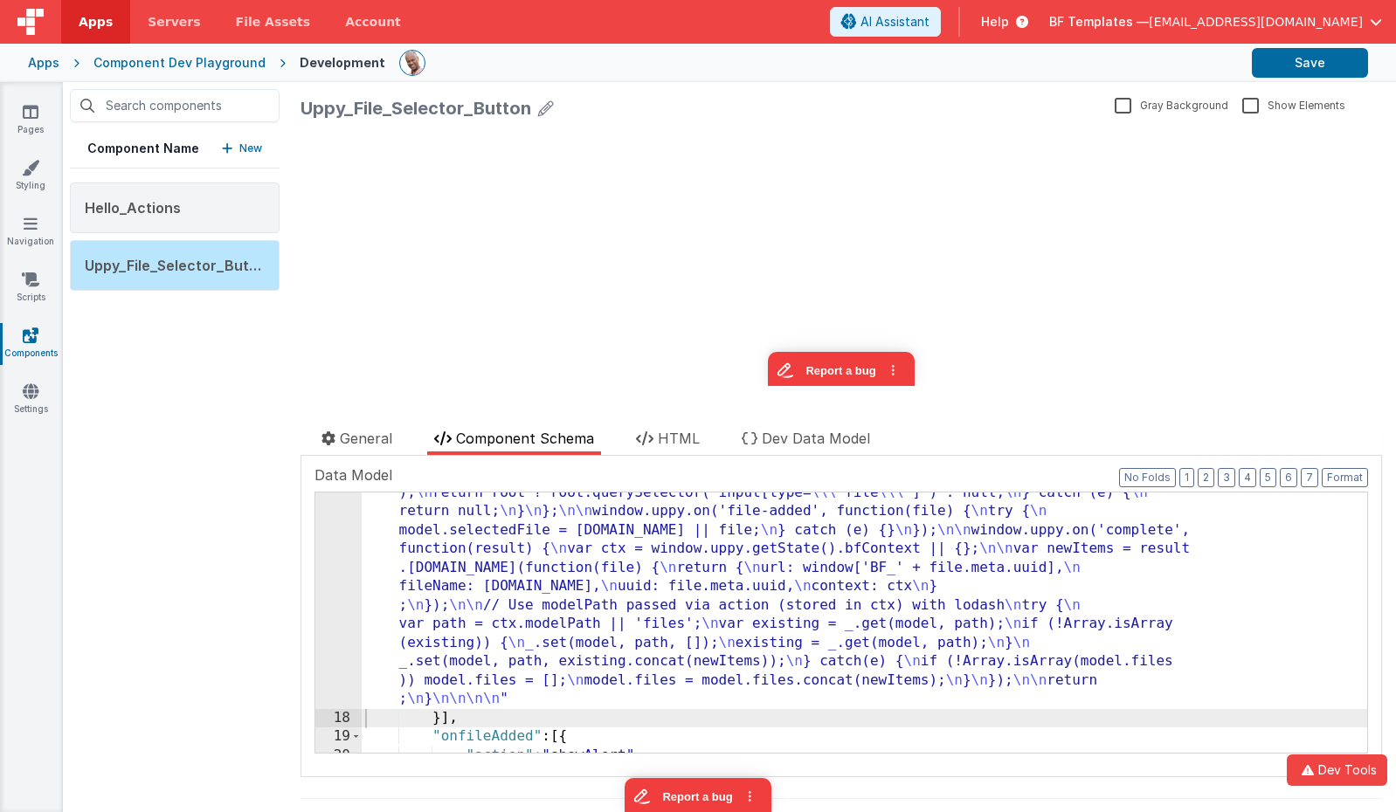
click at [499, 500] on div ""function" : "// Only init once \n if (window.__bfUppyInit) return; \n window._…" at bounding box center [865, 576] width 1006 height 824
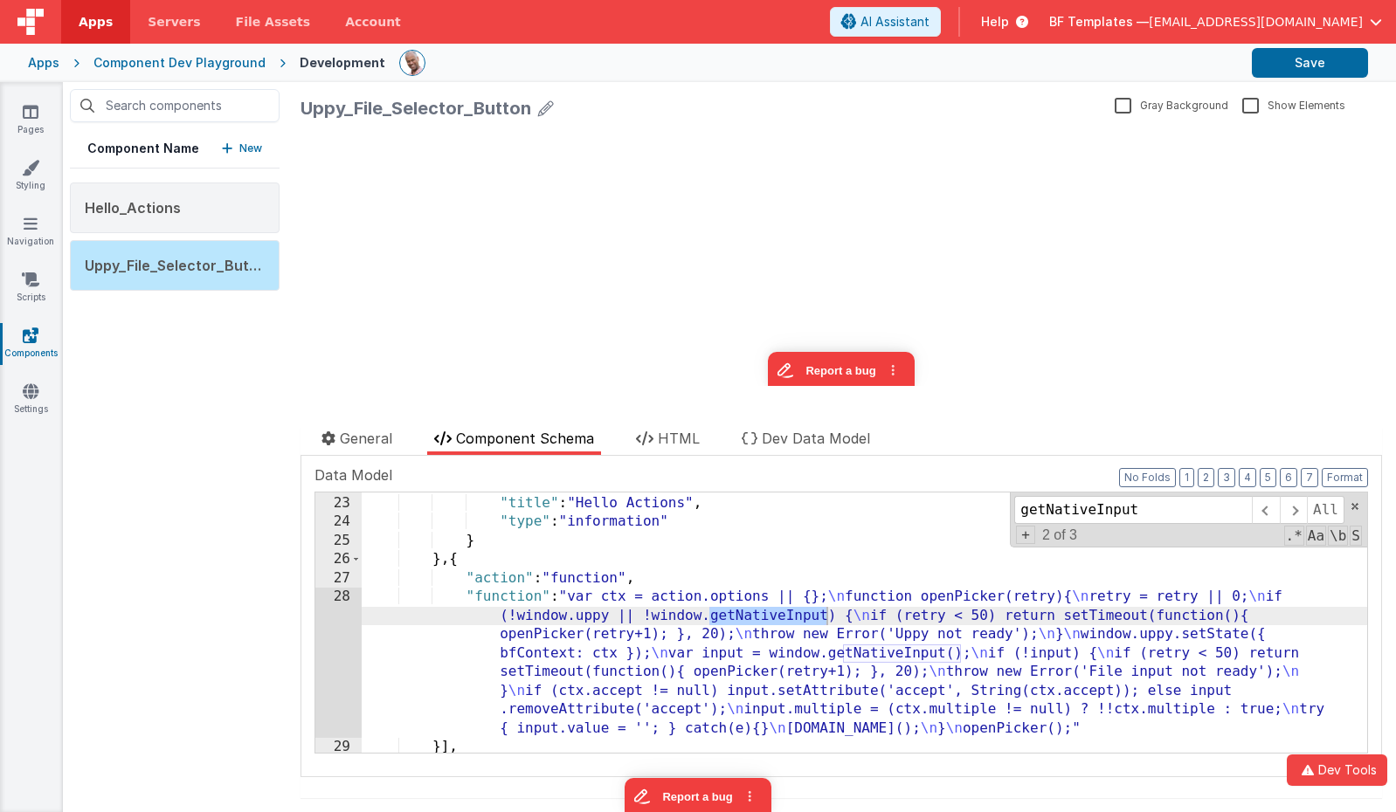
scroll to position [975, 0]
type input "getNativeInput"
click at [1267, 521] on span at bounding box center [1265, 510] width 27 height 28
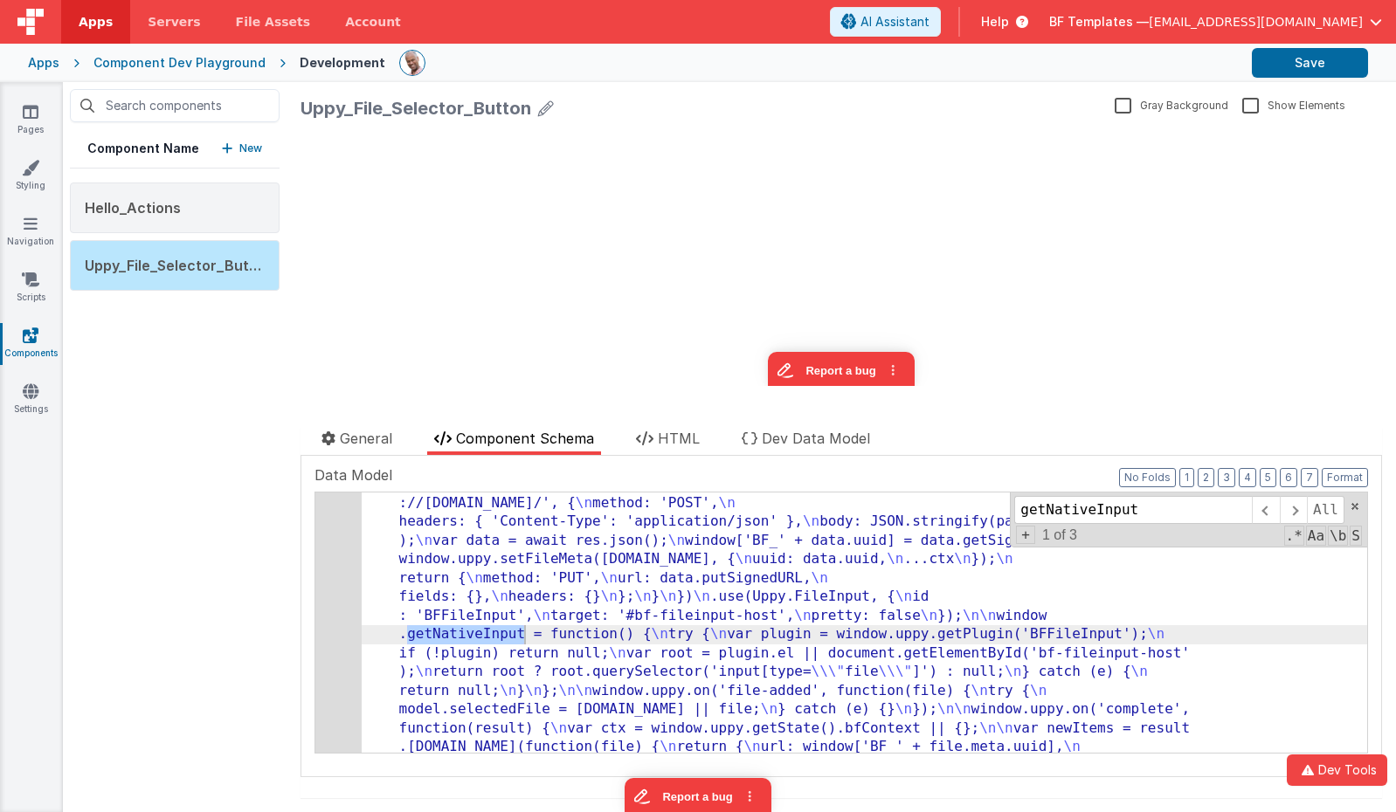
click at [332, 558] on div "17" at bounding box center [338, 616] width 46 height 545
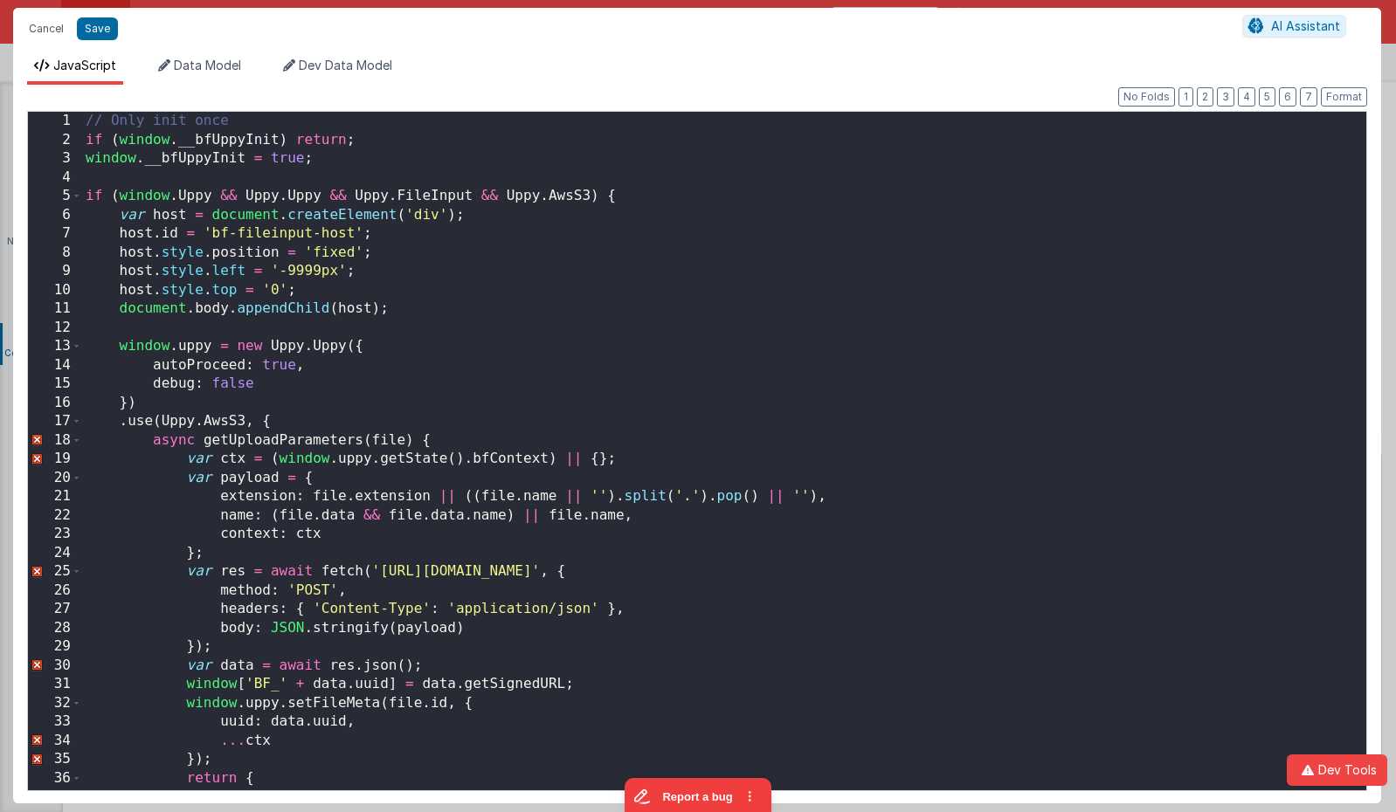
click at [332, 558] on div "// Only init once if ( window . __bfUppyInit ) return ; window . __bfUppyInit =…" at bounding box center [724, 470] width 1284 height 716
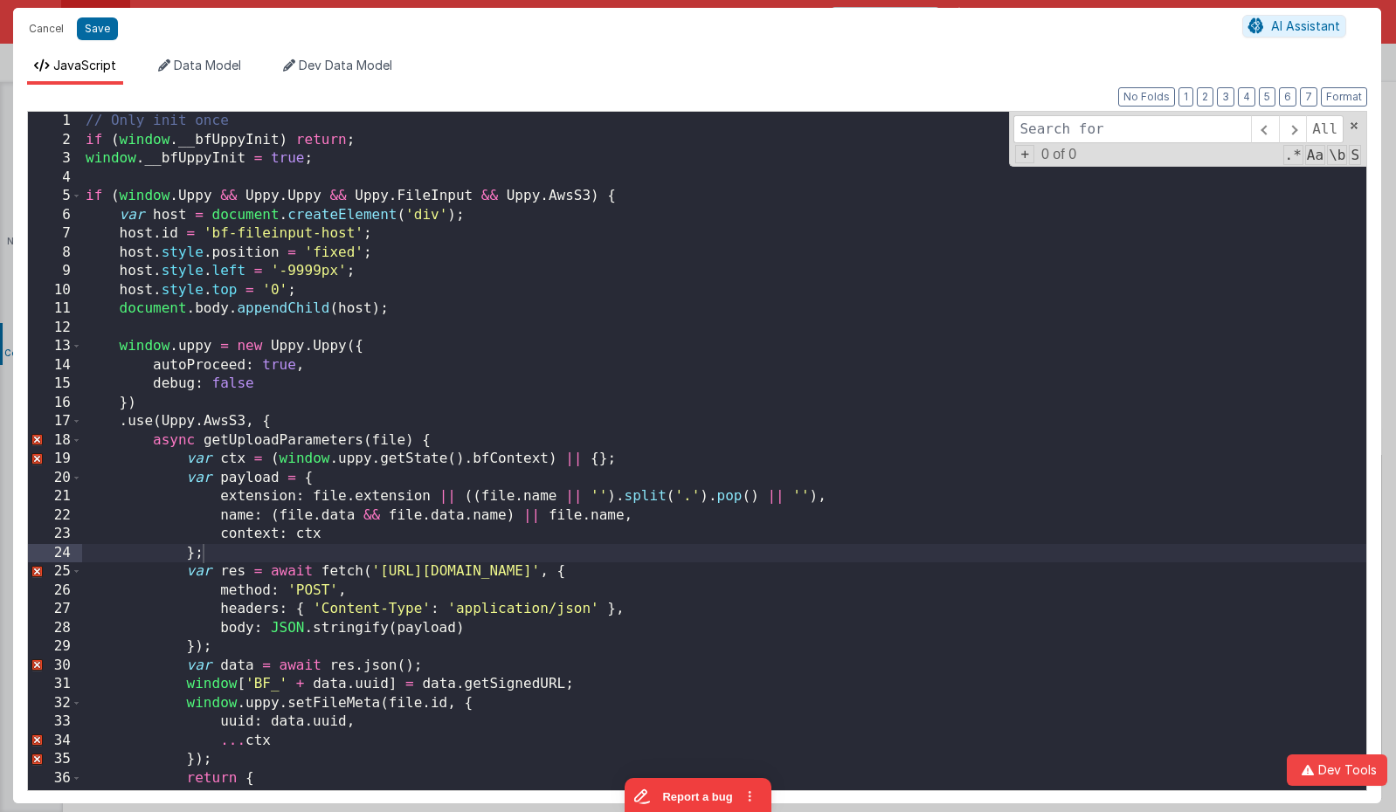
type input "getNativeInput"
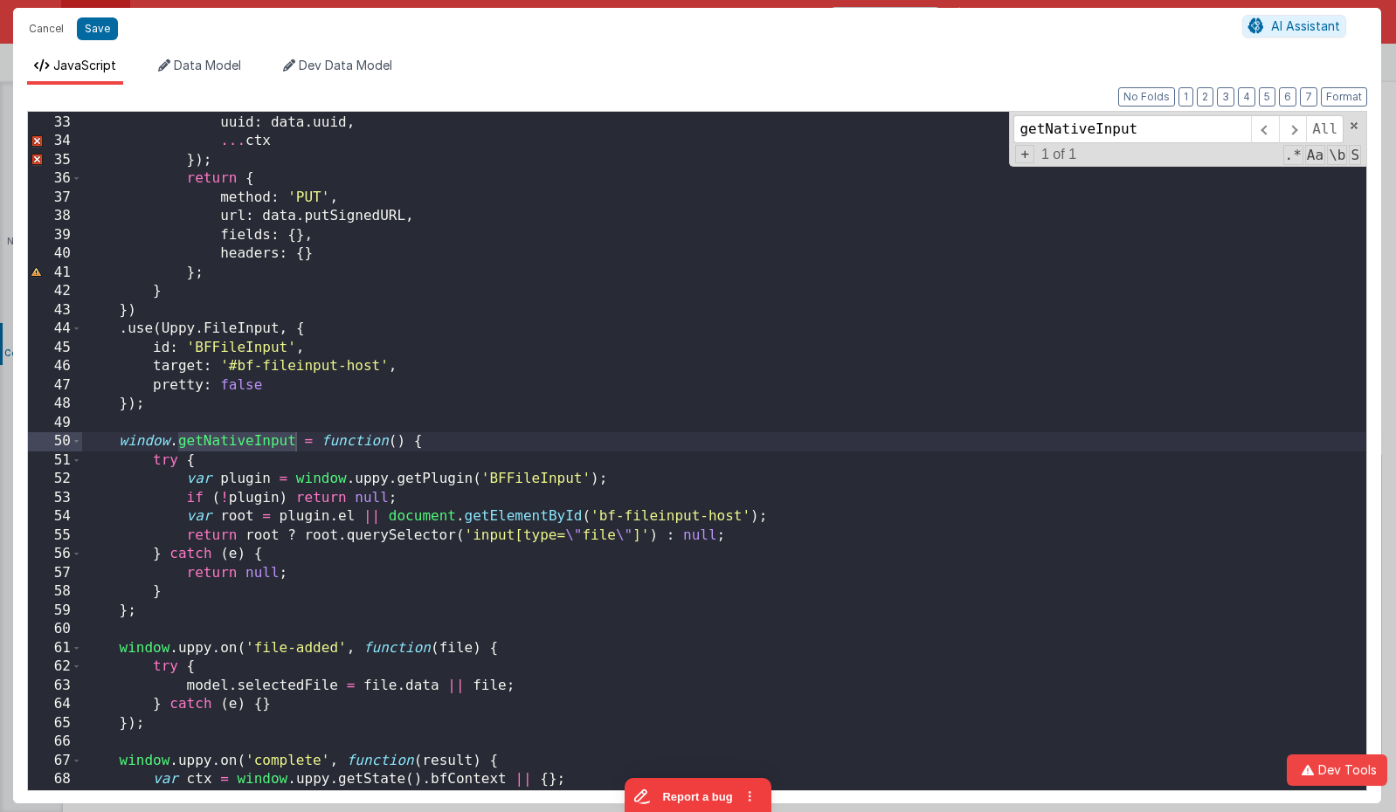
scroll to position [599, 0]
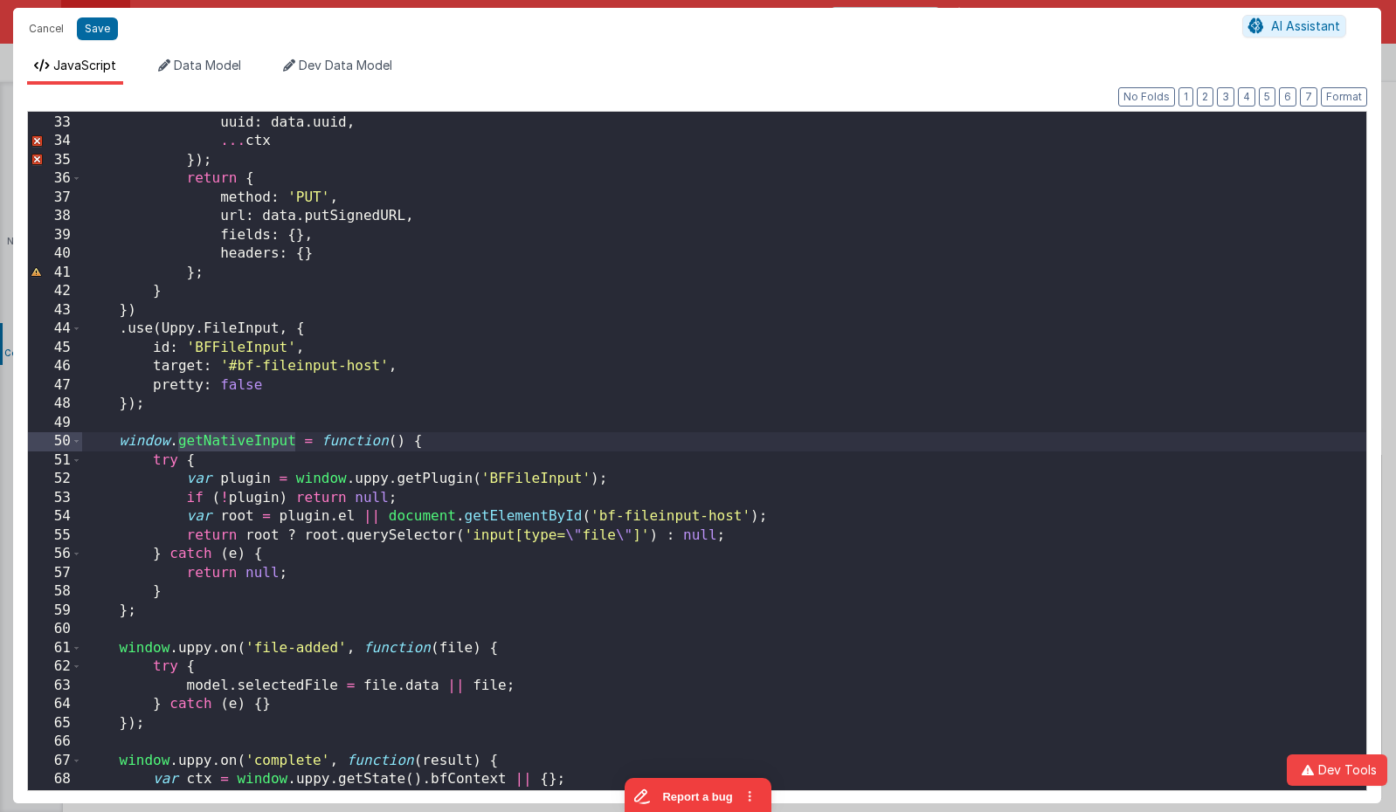
click at [593, 586] on div "window . uppy . setFileMeta ( file . id , { uuid : data . uuid , ... ctx }) ; r…" at bounding box center [724, 452] width 1284 height 716
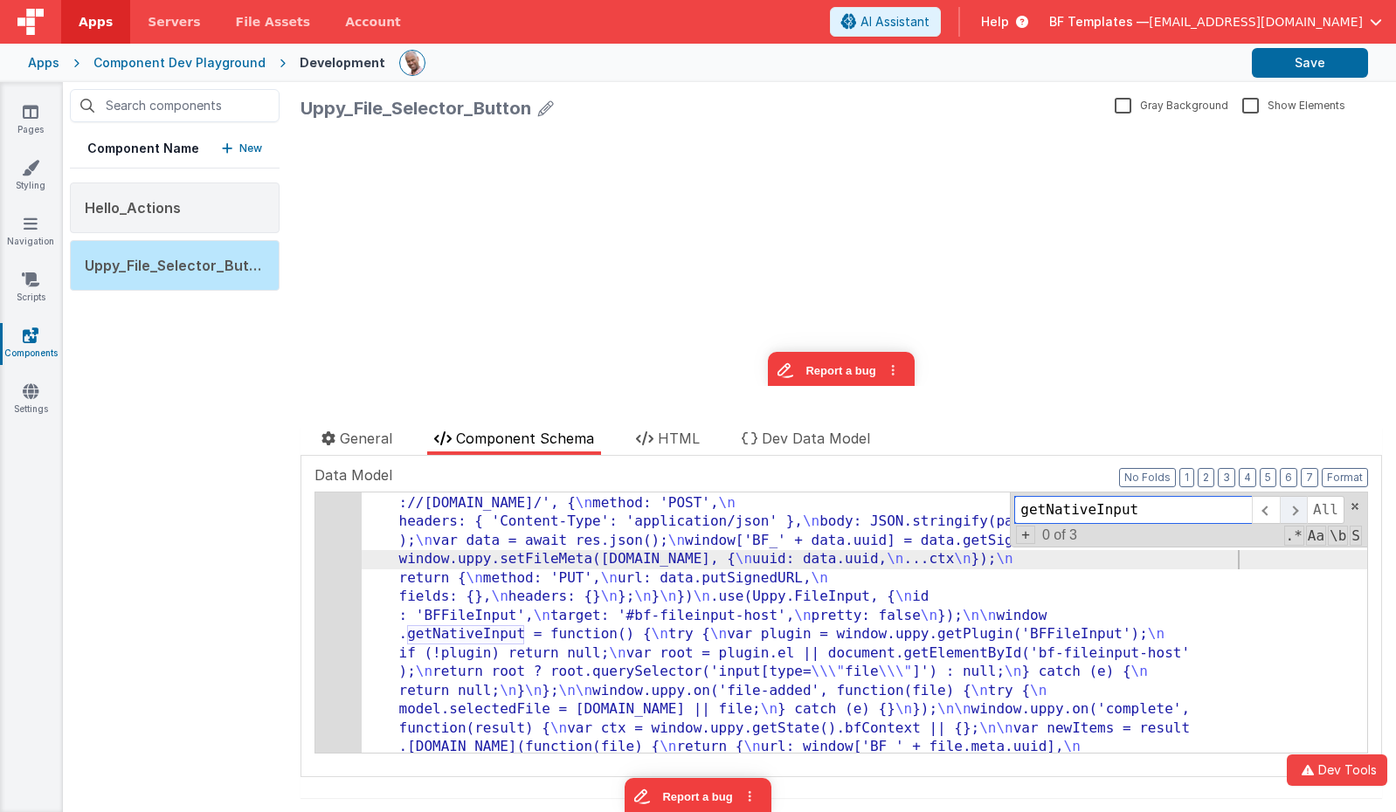
click at [1292, 513] on span at bounding box center [1293, 510] width 27 height 28
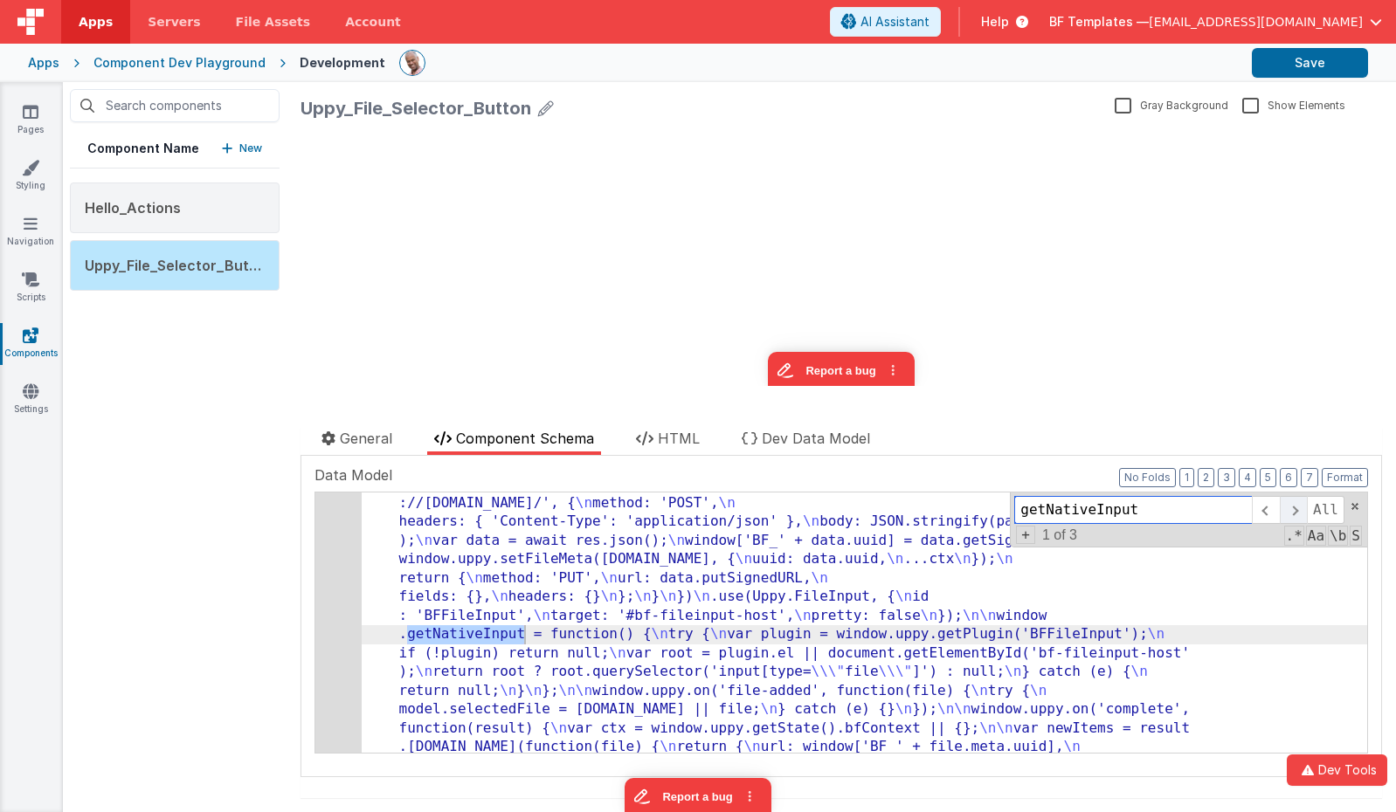
click at [1292, 513] on span at bounding box center [1293, 510] width 27 height 28
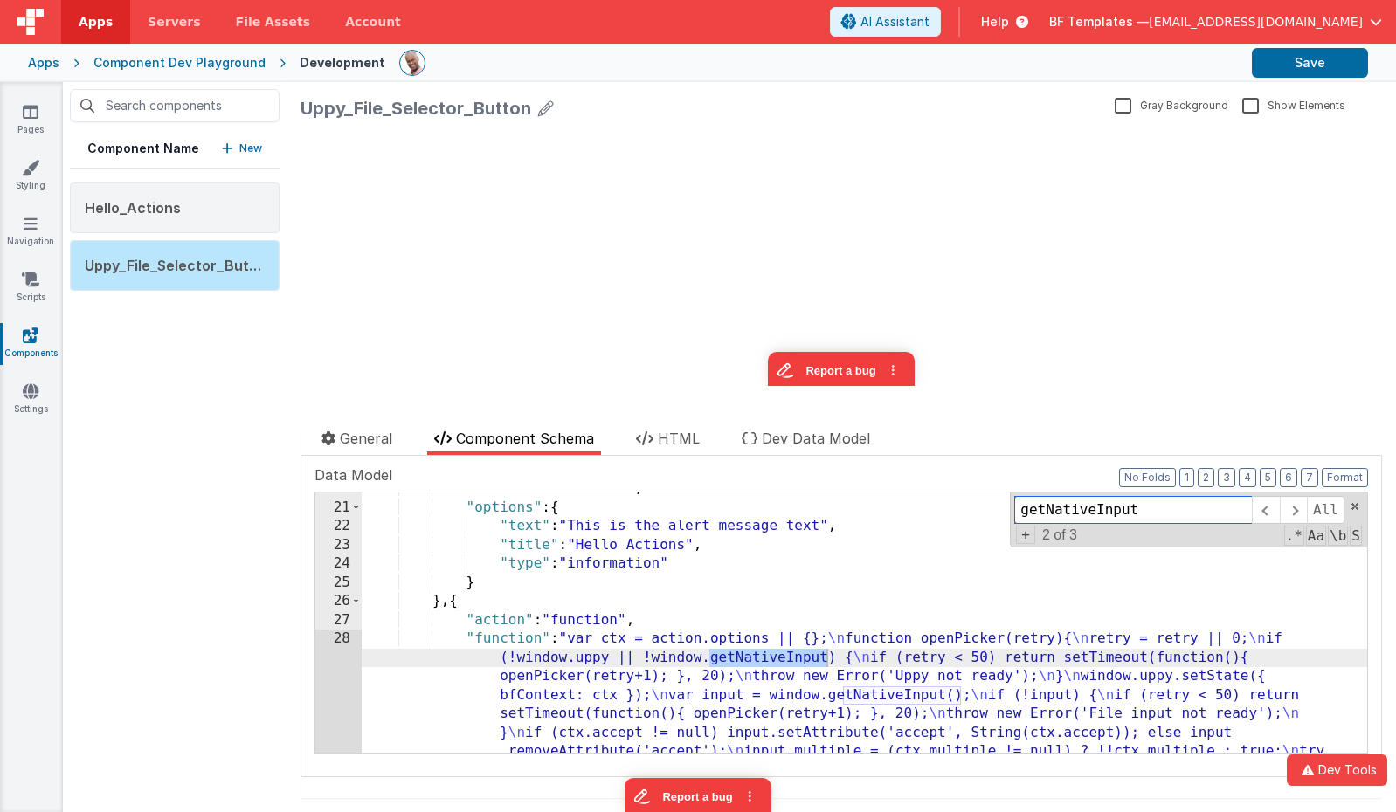
scroll to position [933, 0]
click at [323, 655] on div "28" at bounding box center [338, 705] width 46 height 150
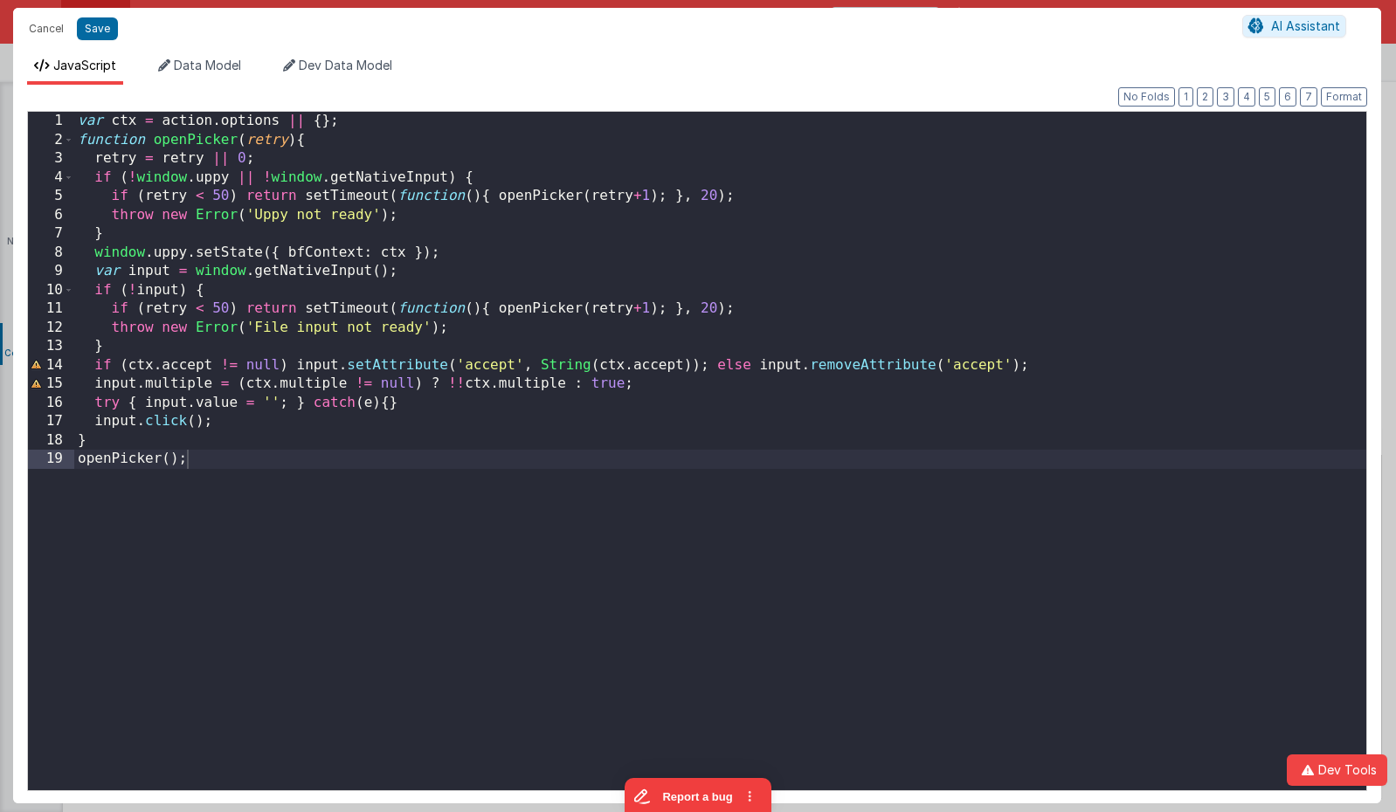
click at [116, 463] on div "var ctx = action . options || { } ; function openPicker ( retry ) { retry = ret…" at bounding box center [720, 470] width 1292 height 716
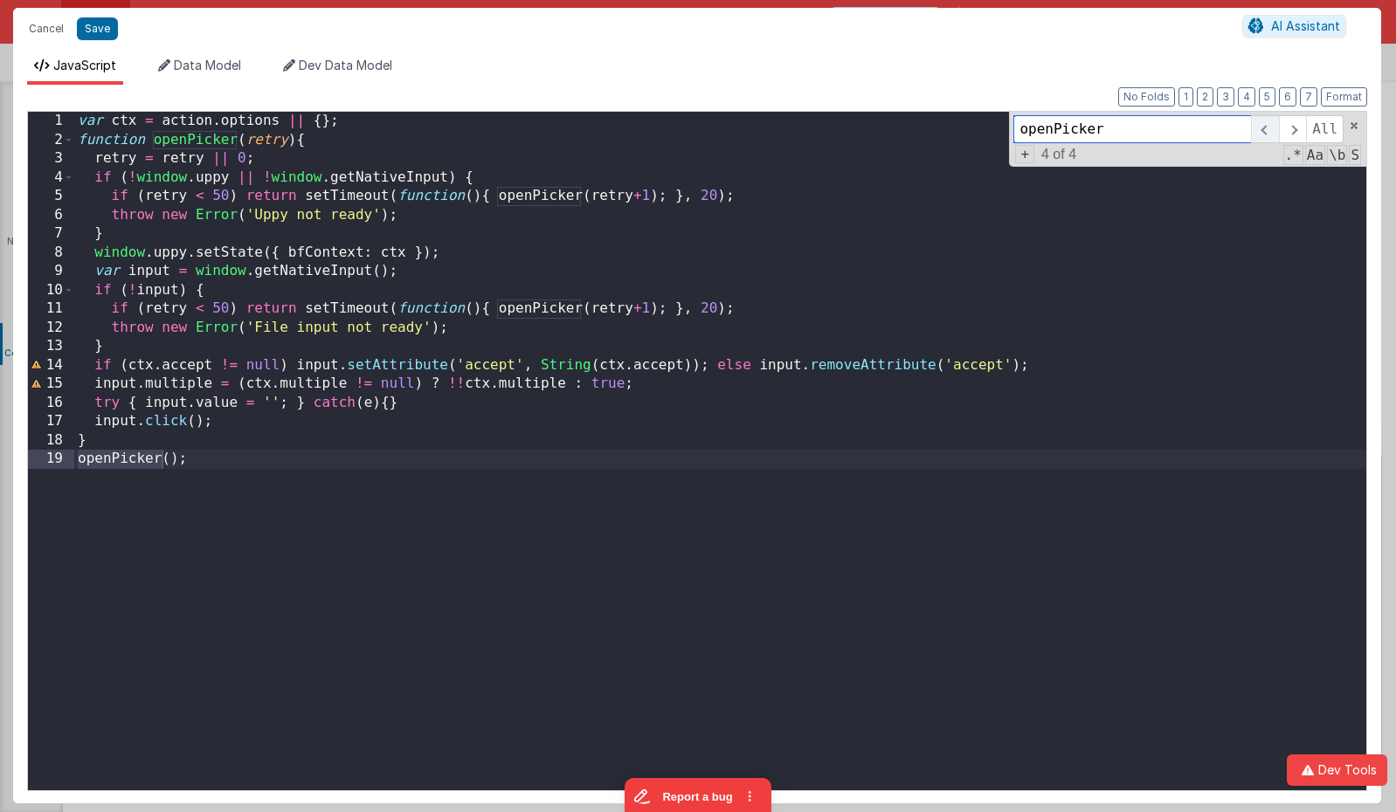
click at [1270, 131] on span at bounding box center [1264, 129] width 27 height 28
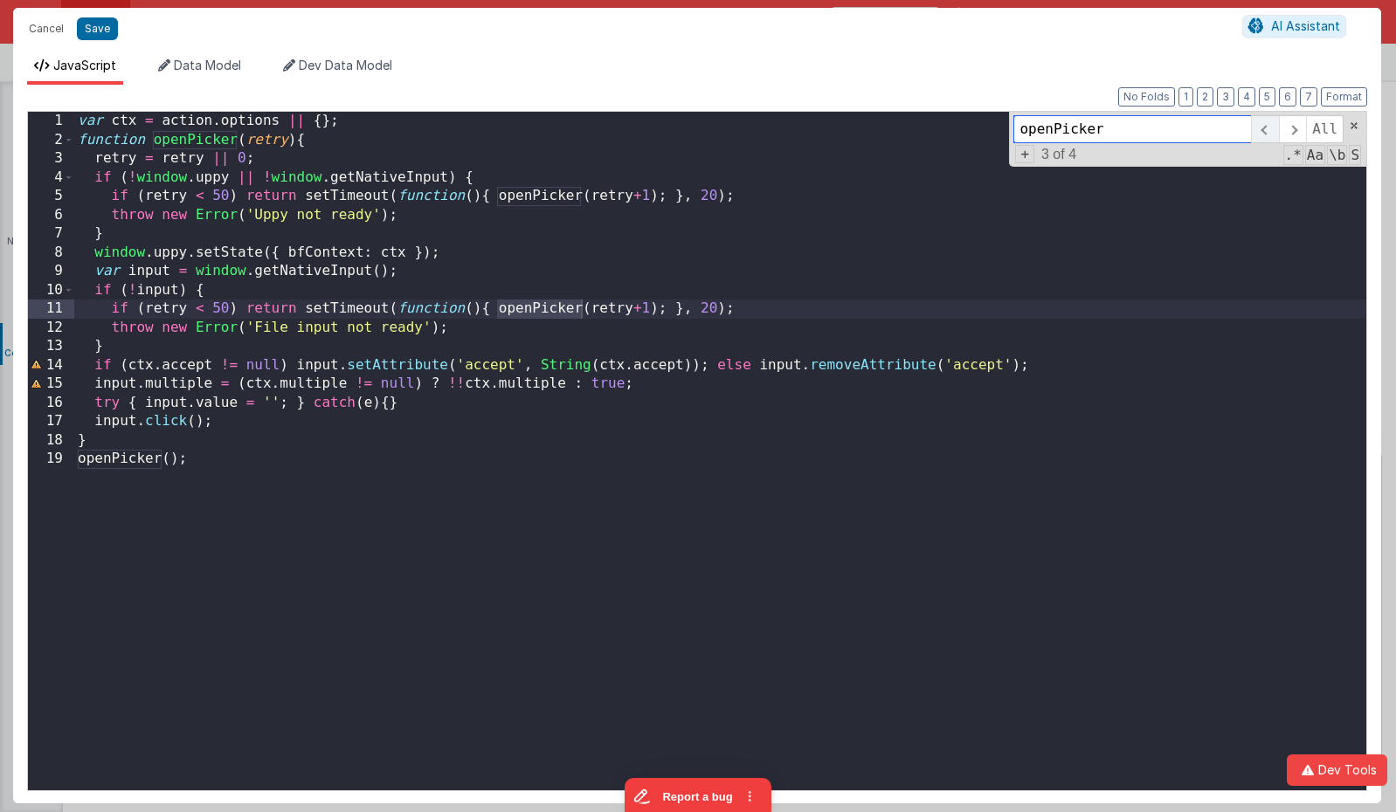
click at [1270, 131] on span at bounding box center [1264, 129] width 27 height 28
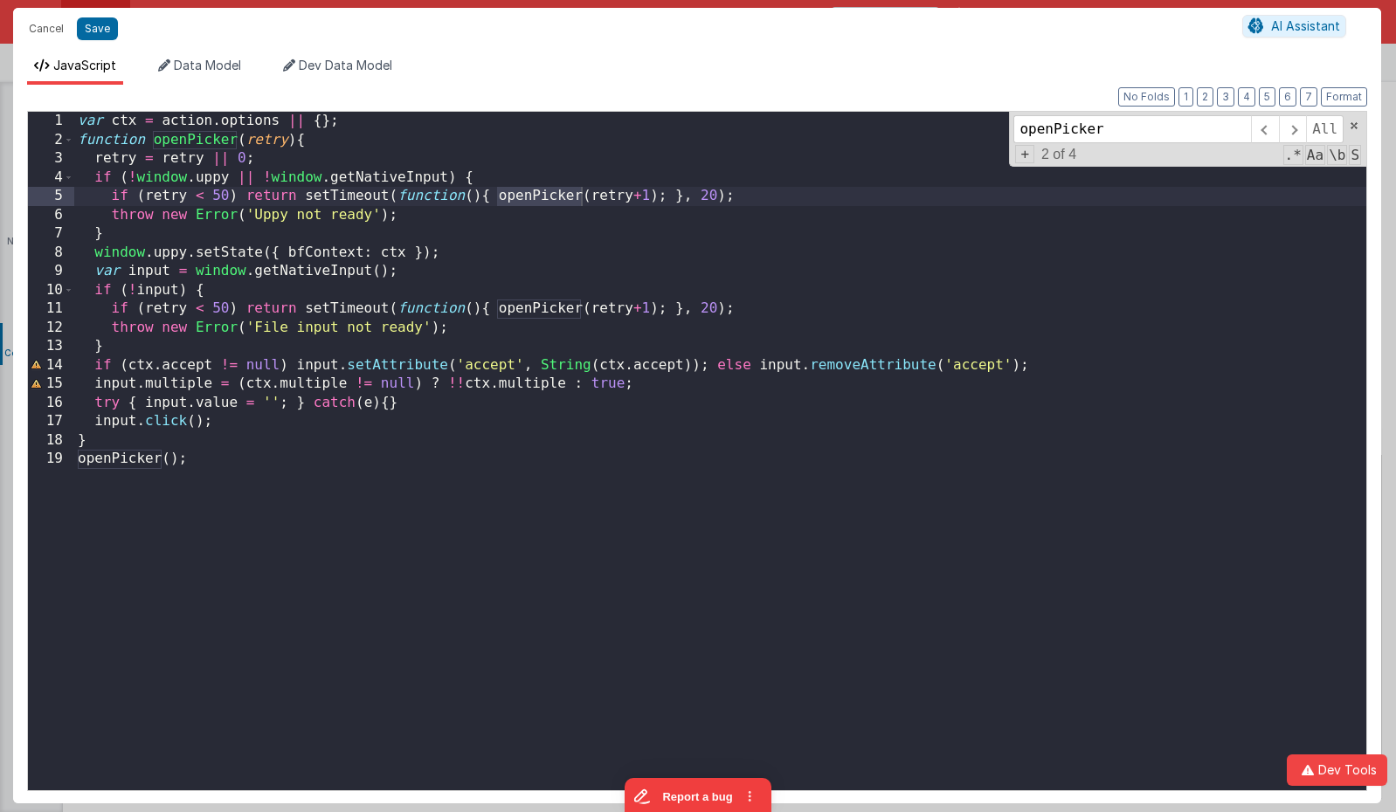
click at [328, 138] on div "var ctx = action . options || { } ; function openPicker ( retry ) { retry = ret…" at bounding box center [720, 470] width 1292 height 716
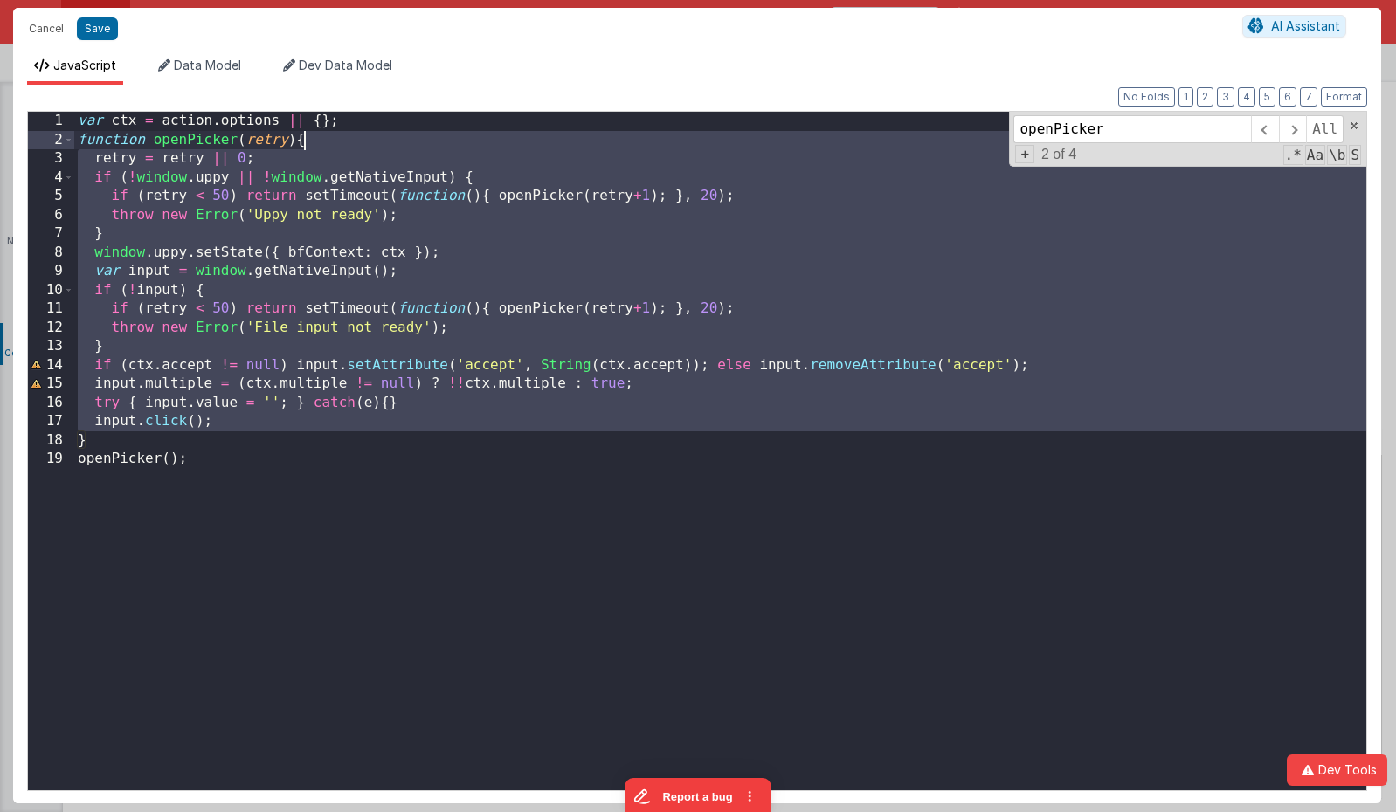
click at [328, 138] on div "var ctx = action . options || { } ; function openPicker ( retry ) { retry = ret…" at bounding box center [720, 470] width 1292 height 716
click at [328, 138] on div "var ctx = action . options || { } ; function openPicker ( retry ) { retry = ret…" at bounding box center [720, 451] width 1292 height 679
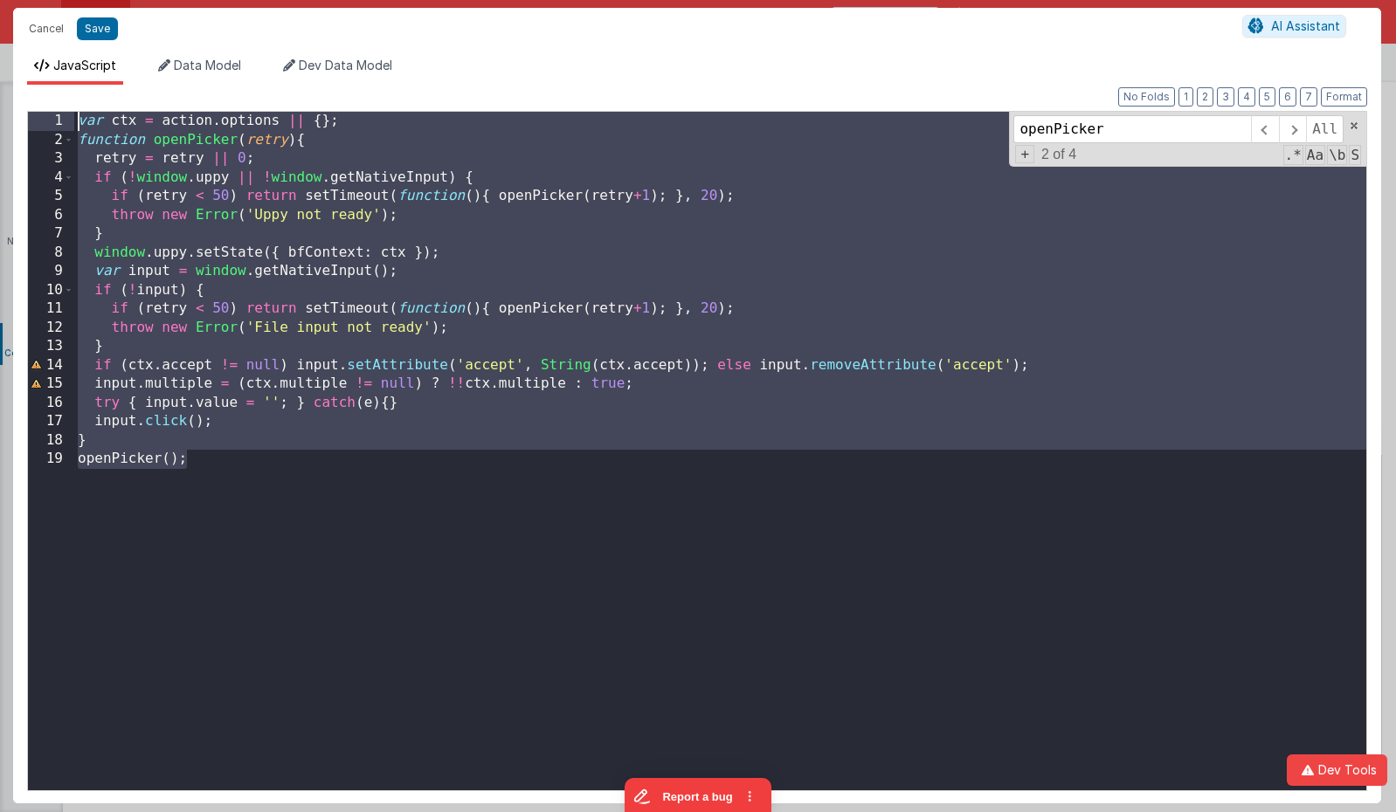
drag, startPoint x: 252, startPoint y: 489, endPoint x: -49, endPoint y: 73, distance: 513.1
click at [0, 73] on html "Cancel Save AI Assistant JavaScript Data Model Dev Data Model Format 7 6 5 4 3 …" at bounding box center [698, 406] width 1396 height 812
